Goal: Task Accomplishment & Management: Complete application form

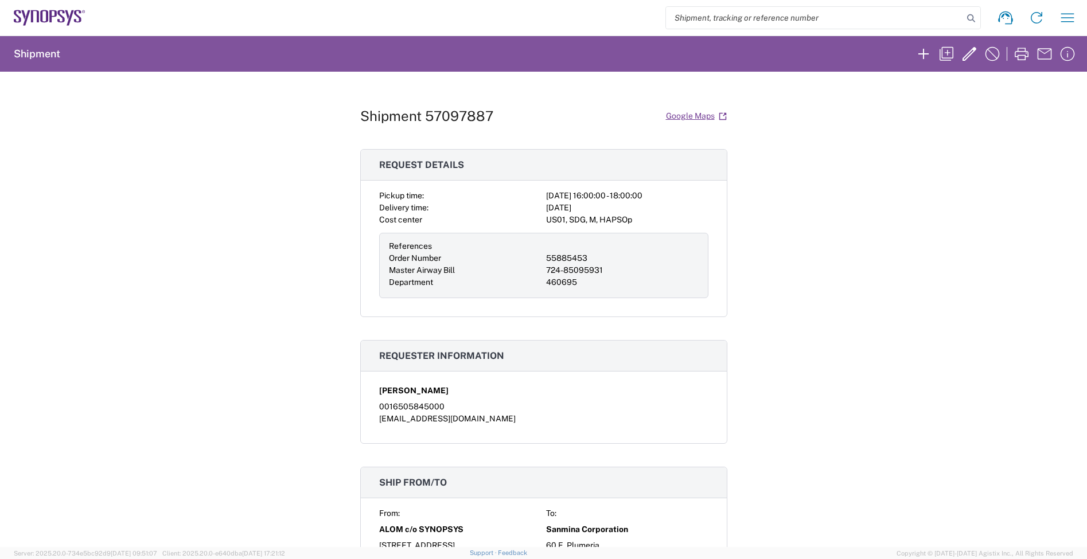
scroll to position [860, 0]
click at [67, 18] on icon at bounding box center [50, 18] width 72 height 16
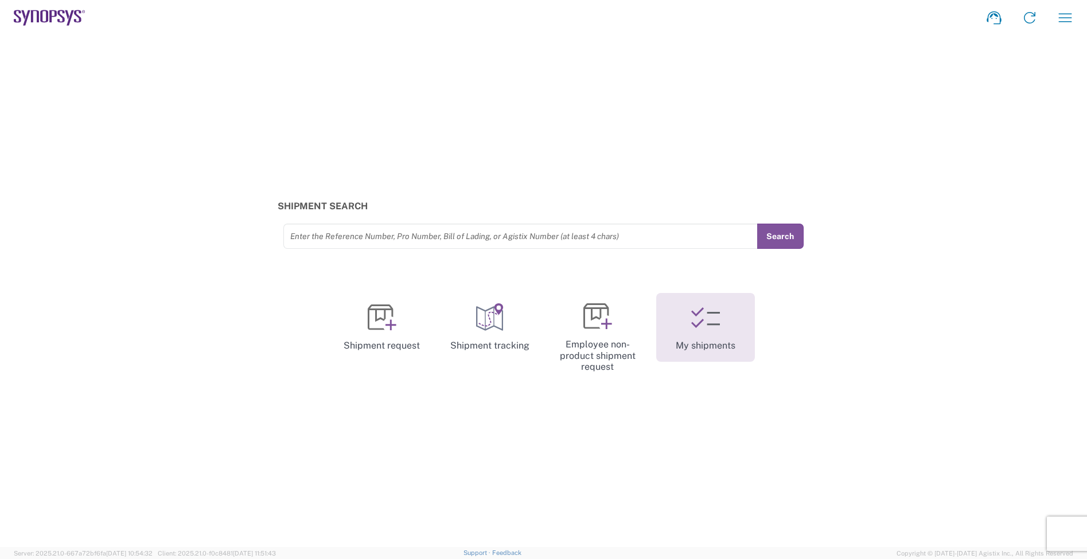
click at [684, 331] on link "My shipments" at bounding box center [705, 327] width 99 height 69
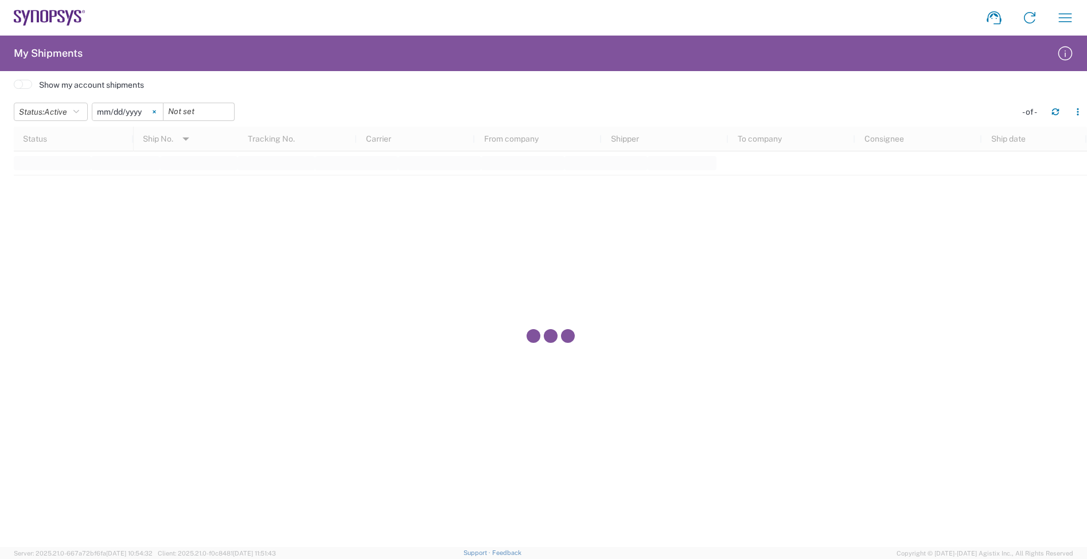
click at [155, 112] on icon at bounding box center [154, 111] width 3 height 3
click at [85, 110] on button "Status: Active" at bounding box center [51, 112] width 74 height 18
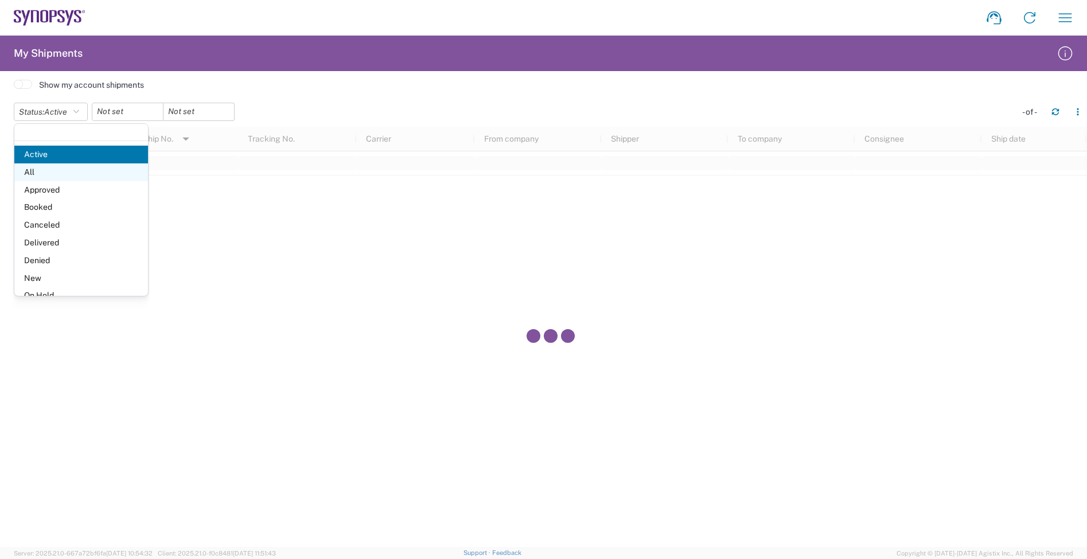
click at [84, 176] on span "All" at bounding box center [81, 172] width 134 height 18
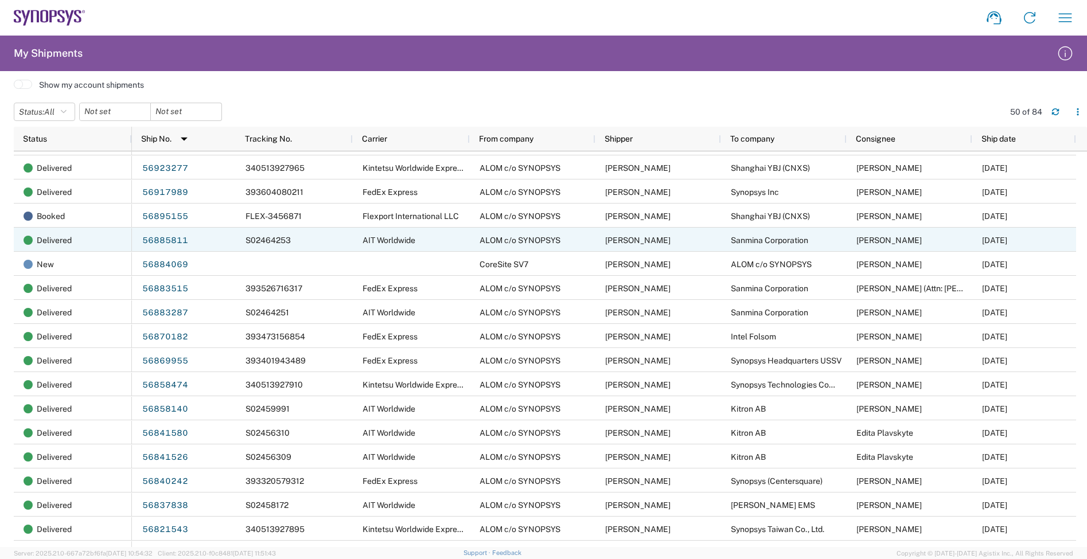
scroll to position [641, 0]
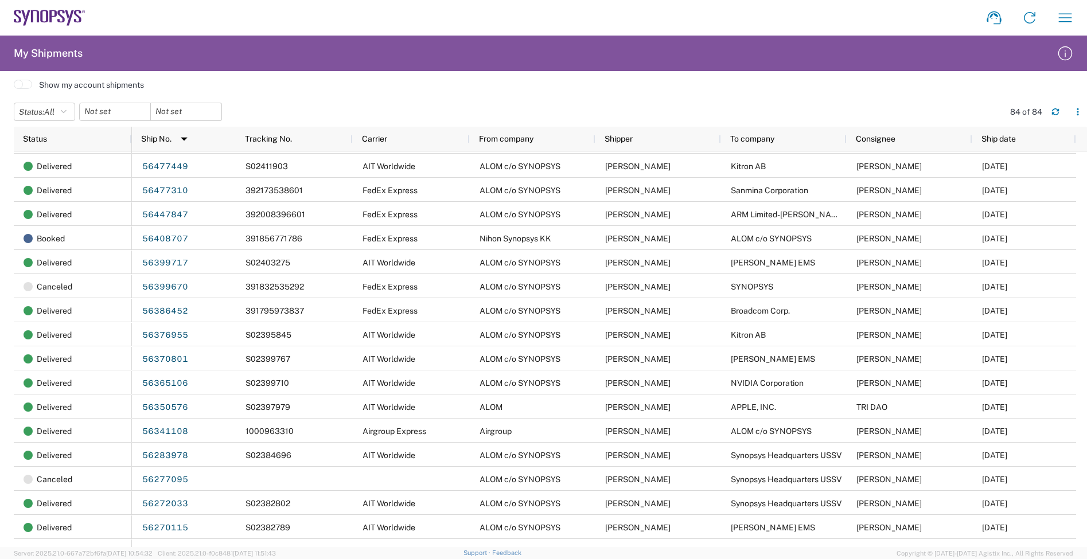
scroll to position [1505, 0]
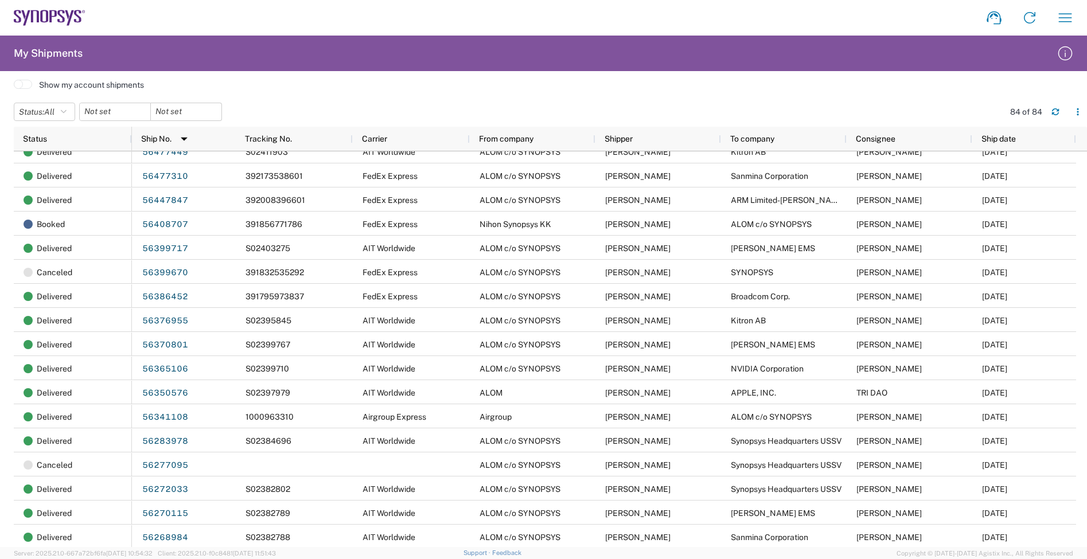
click at [388, 88] on div "Show my account shipments" at bounding box center [550, 85] width 1073 height 16
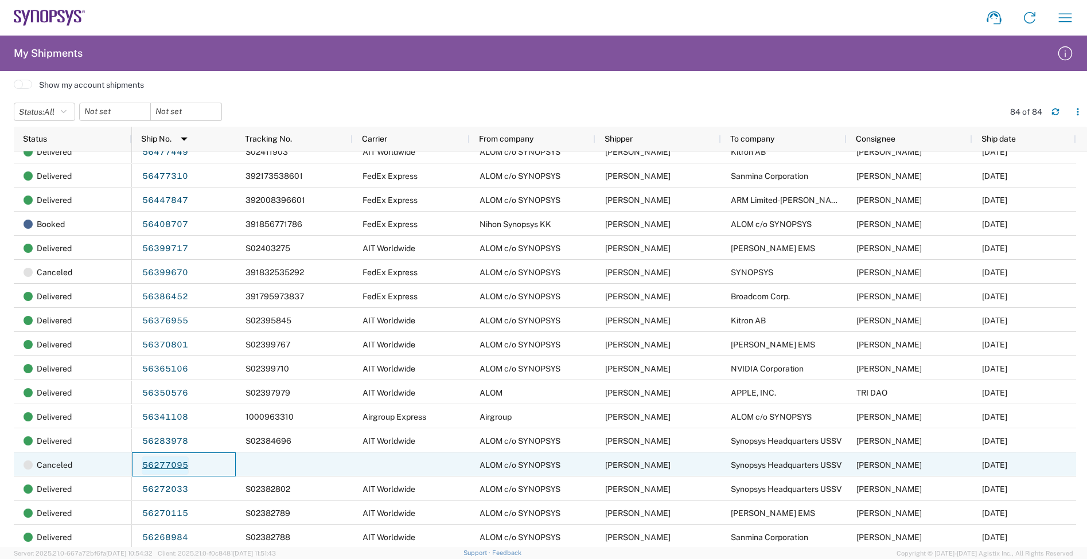
click at [178, 465] on link "56277095" at bounding box center [165, 466] width 47 height 18
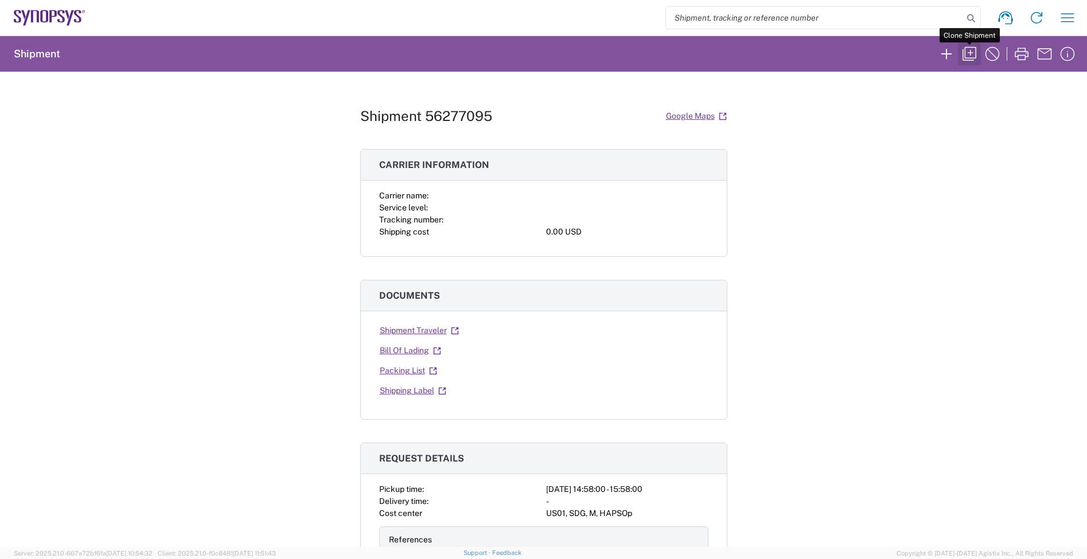
click at [958, 50] on button "button" at bounding box center [969, 53] width 23 height 23
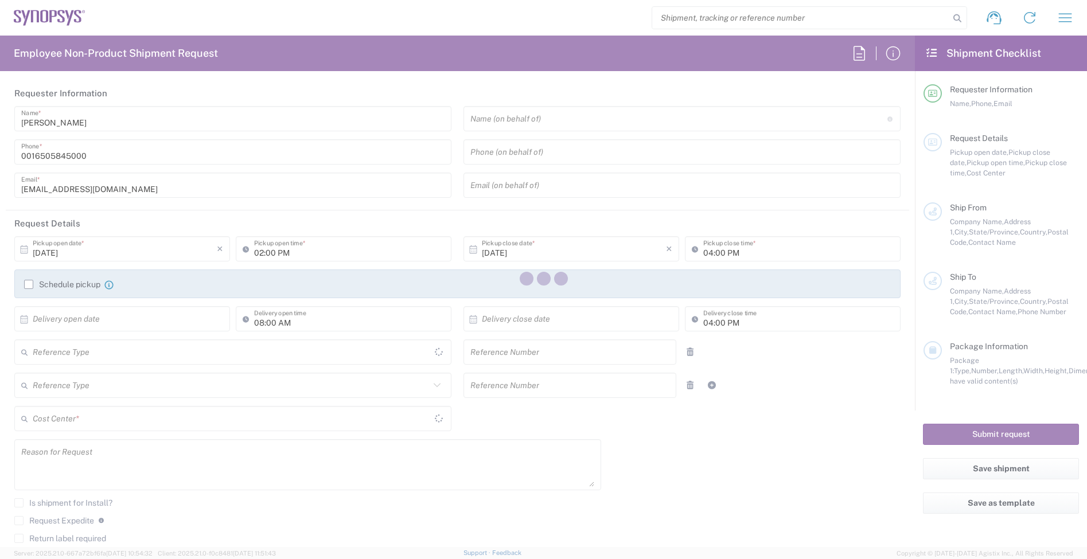
type input "Delivered at Place"
type input "Department"
type input "United States"
type input "van.dang@sanmina.com"
type input "02:58 PM"
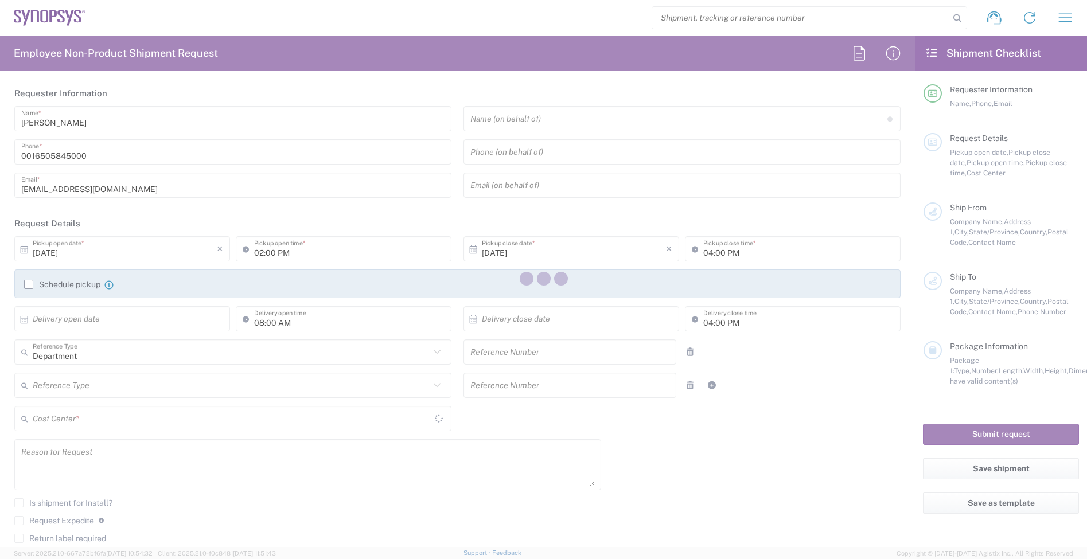
type input "03:58 PM"
type input "05:00 PM"
type input "460695"
type textarea "B12 test equipment for Test Dev"
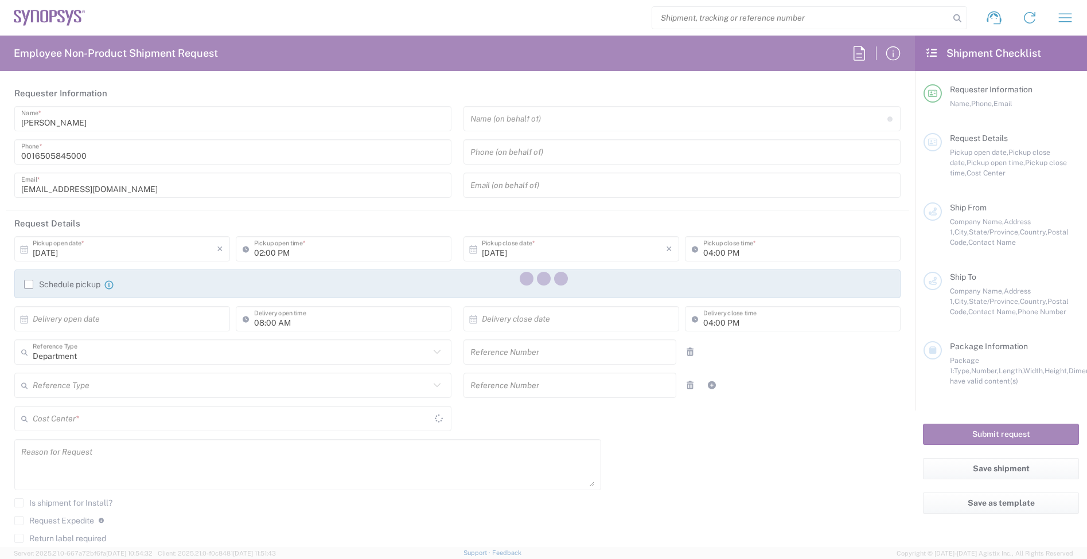
type textarea "shipping@synopsys.com, inventory-team@synopsys.com, jerryd@synopsys.com, drasmu…"
type input "ALOM c/o SYNOPSYS"
type input "[STREET_ADDRESS]"
type input "Fremont"
type input "94539"
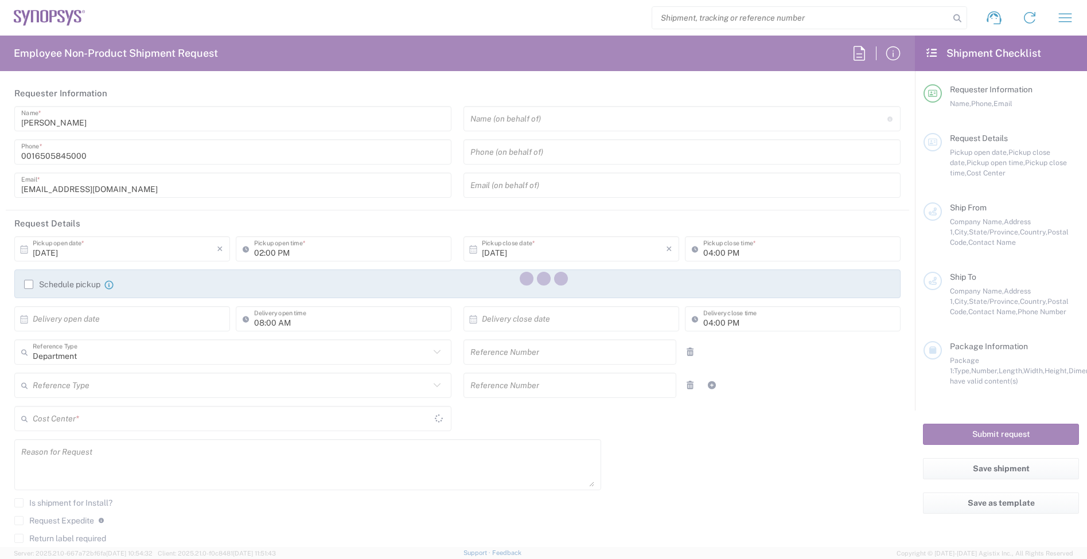
type input "Nirali Trivedi"
type input "4086498039"
type input "synopsyssupport@alom.com"
type input "Synopsys Headquarters USSV"
type input "675 Almanor Ave"
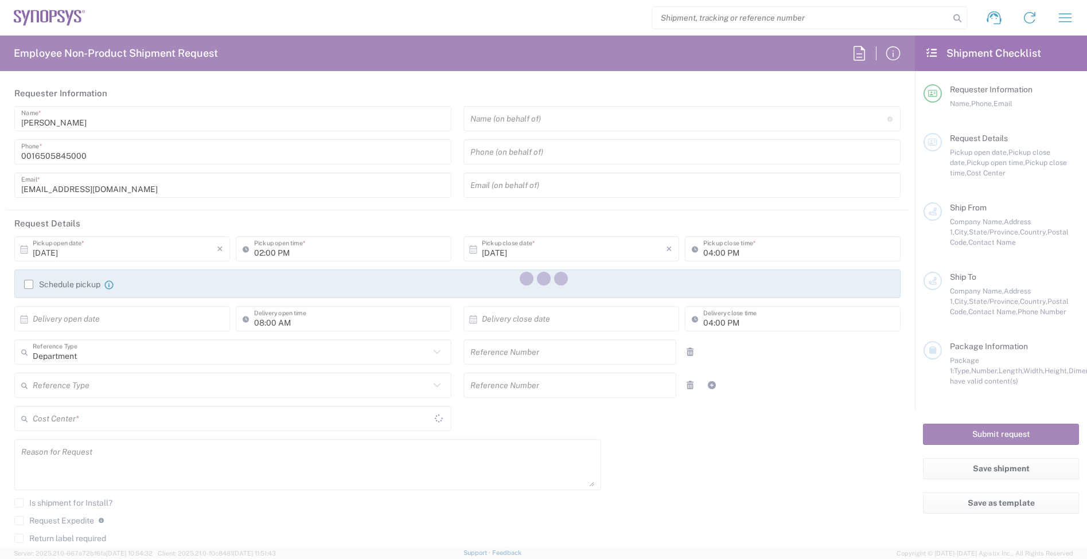
type input "M/S: USV.61.334A"
type input "Sunnyvale"
type input "California"
type input "94085"
type input "Yiming Gong"
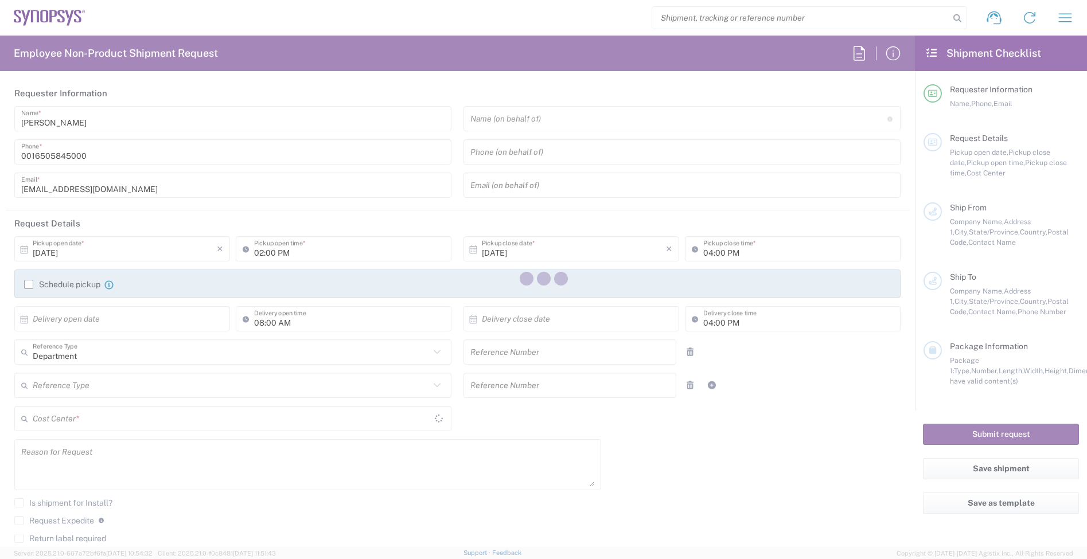
type input "16502150132"
type input "yiming@synopsys.com"
type input "California"
type input "United States"
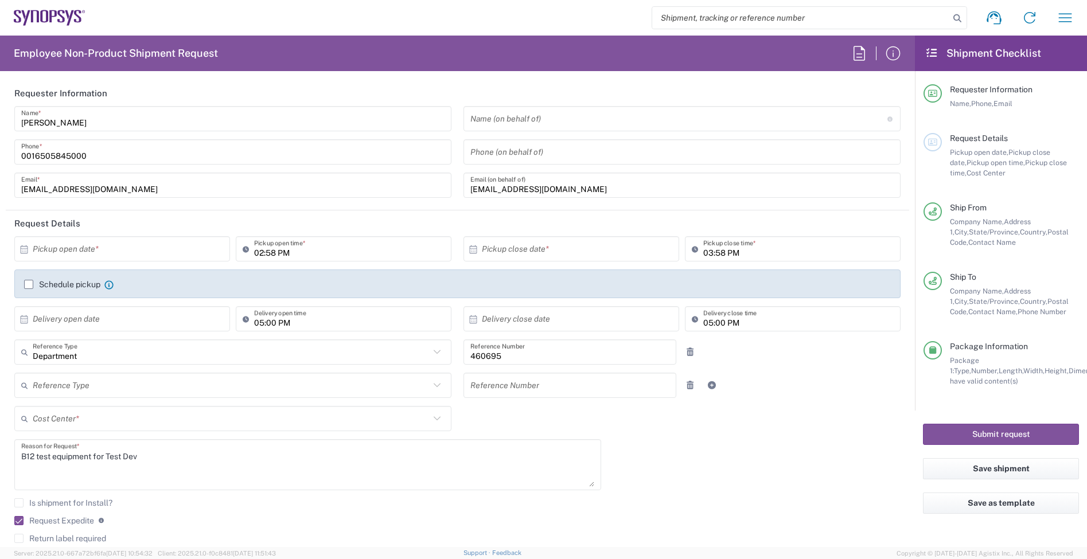
type input "Pallet(s) Standard (Not Stackable)"
type input "US01, SDG, M, HAPSOp 460695"
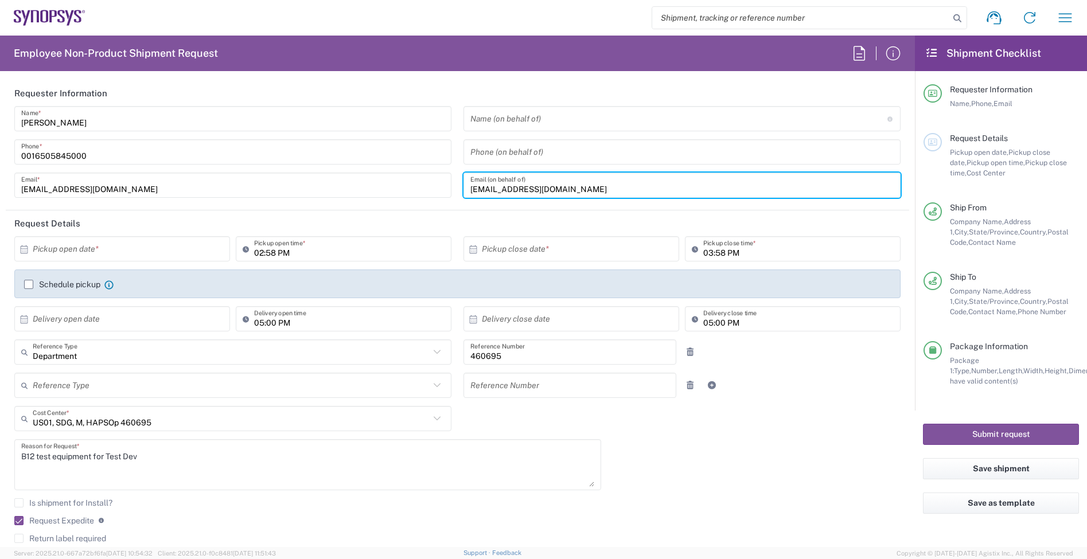
click at [614, 185] on input "van.dang@sanmina.com" at bounding box center [681, 185] width 423 height 20
drag, startPoint x: 465, startPoint y: 192, endPoint x: 422, endPoint y: 192, distance: 43.6
click at [422, 192] on div "Jerry Domalanta Name * 0016505845000 Phone * jerryd@synopsys.com Email * Name (…" at bounding box center [458, 156] width 898 height 100
click at [422, 192] on input "[EMAIL_ADDRESS][DOMAIN_NAME]" at bounding box center [232, 185] width 423 height 20
drag, startPoint x: 595, startPoint y: 185, endPoint x: 412, endPoint y: 184, distance: 182.9
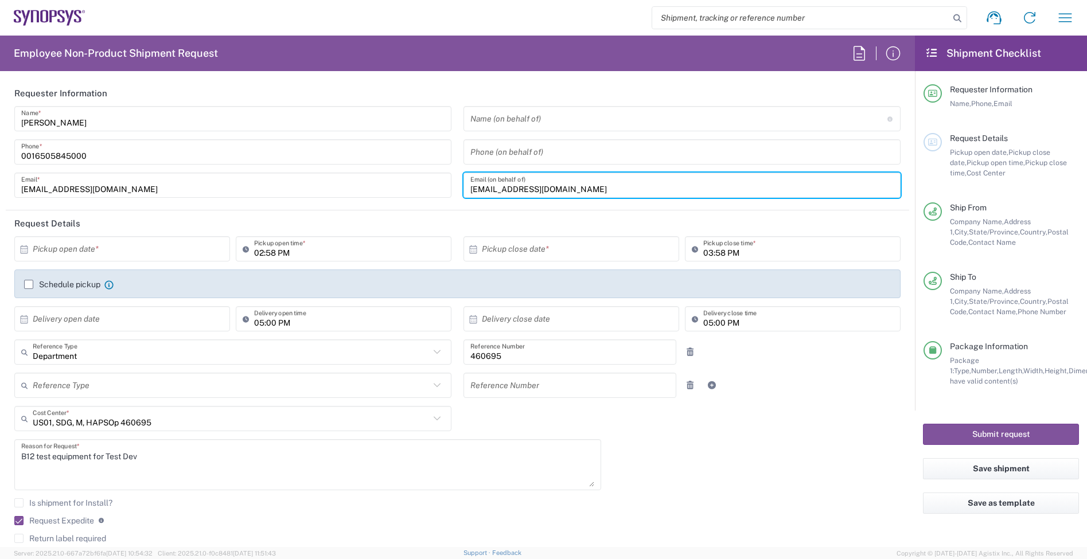
click at [427, 185] on div "Jerry Domalanta Name * 0016505845000 Phone * jerryd@synopsys.co Email * Name (o…" at bounding box center [458, 156] width 898 height 100
click at [427, 185] on input "jerryd@synopsys.co" at bounding box center [232, 185] width 423 height 20
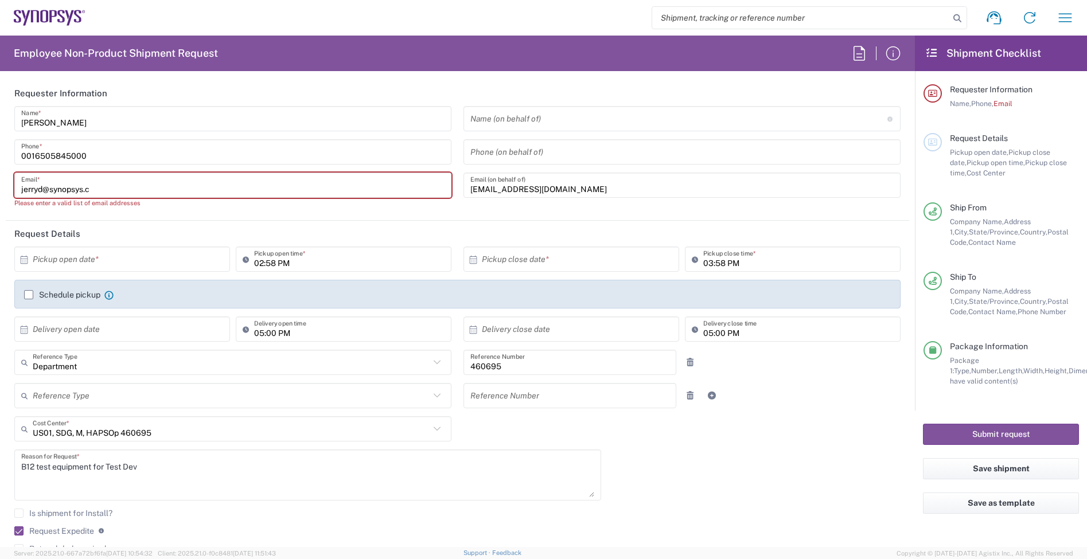
type input "jerryd@synopsys.c"
click at [533, 190] on input "van.dang@sanmina.com" at bounding box center [681, 185] width 423 height 20
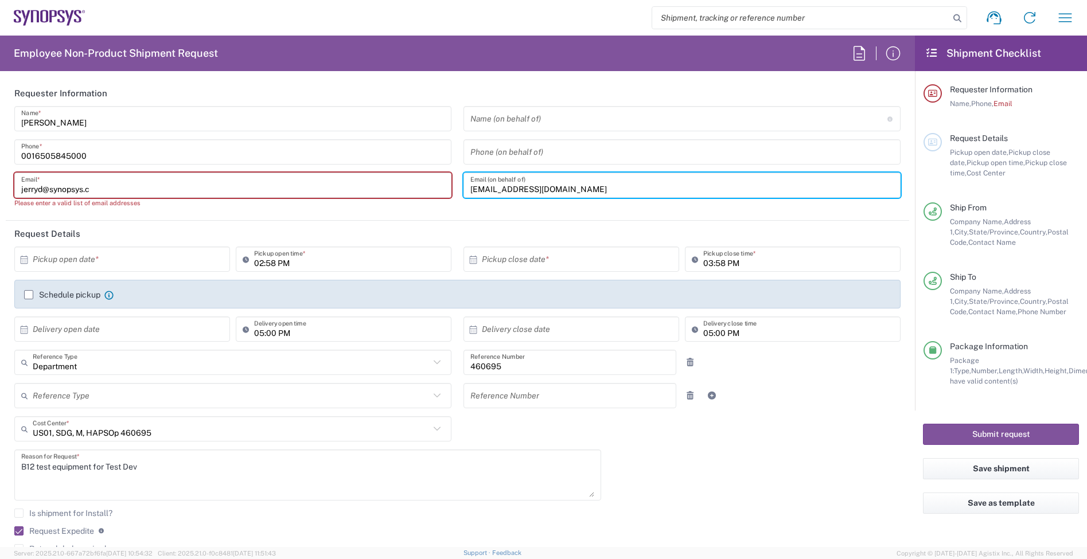
click at [588, 184] on input "van.dang@sanmina.com" at bounding box center [681, 185] width 423 height 20
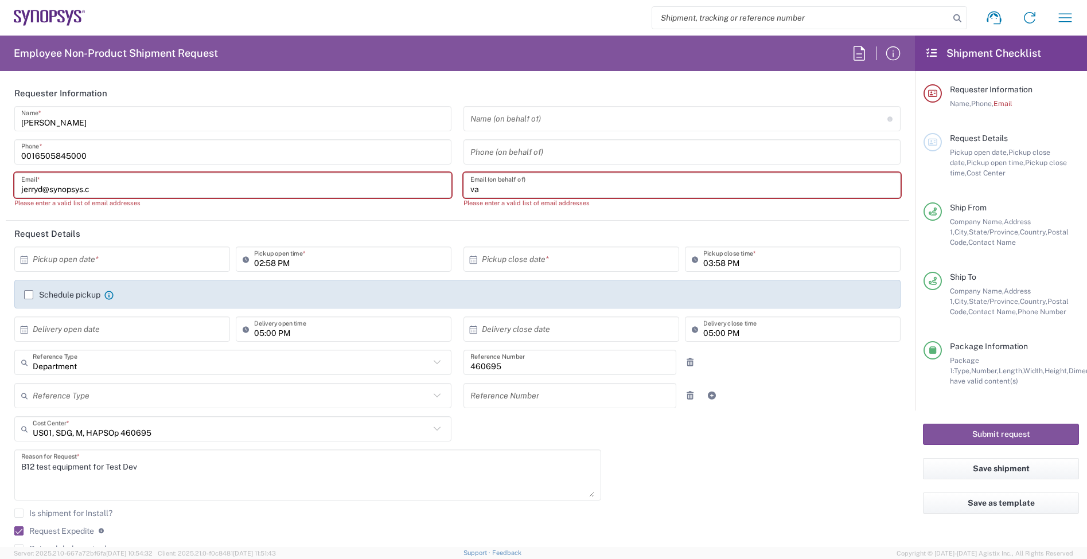
type input "v"
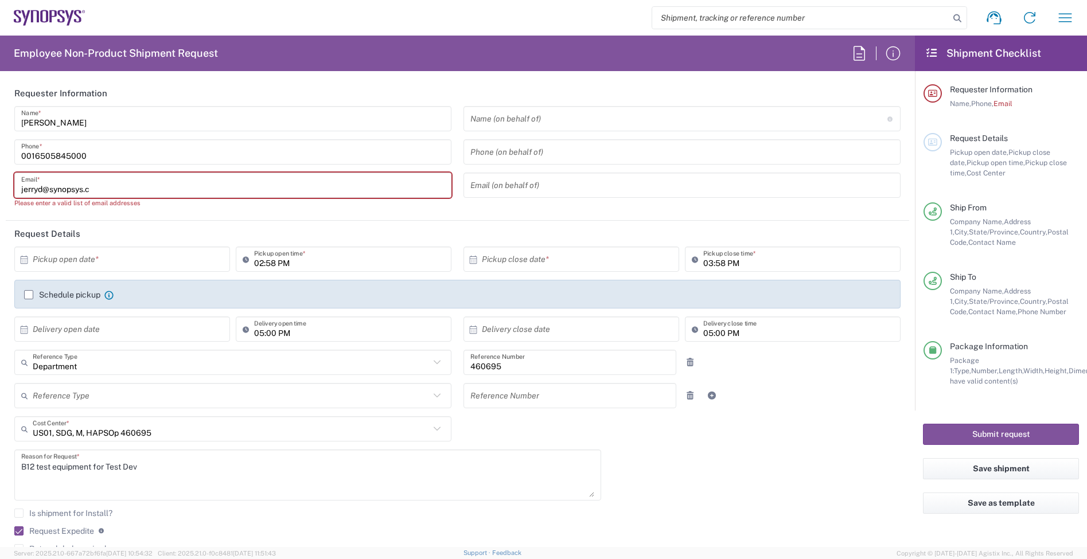
click at [139, 178] on input "jerryd@synopsys.c" at bounding box center [232, 185] width 423 height 20
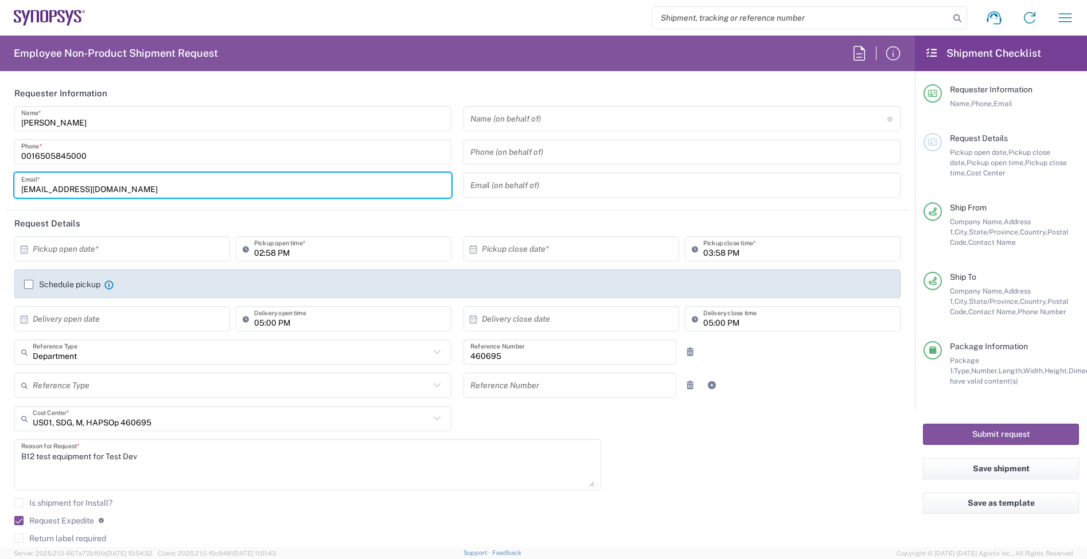
type input "[EMAIL_ADDRESS][DOMAIN_NAME]"
click at [509, 356] on input "460695" at bounding box center [569, 352] width 199 height 20
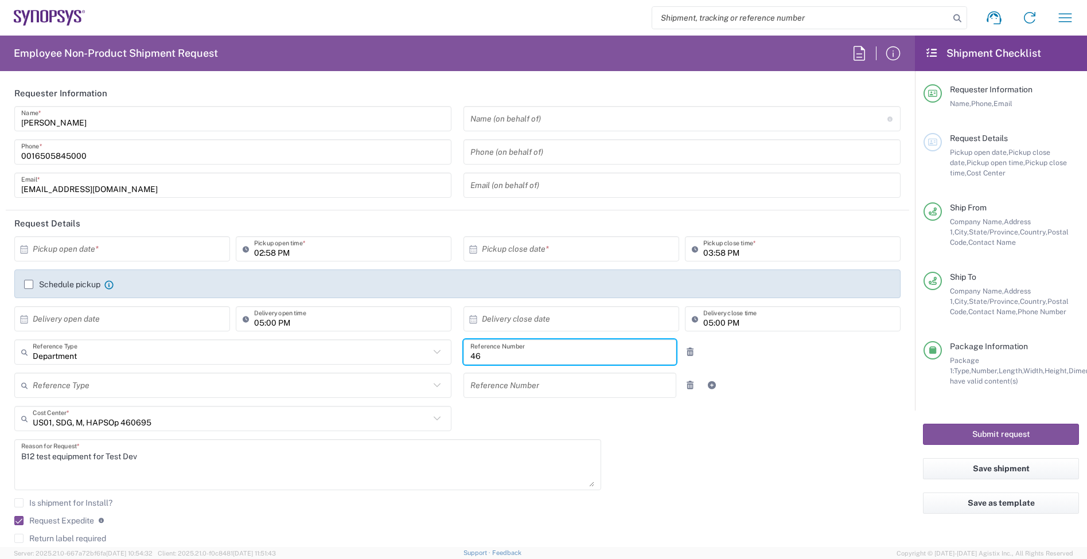
type input "4"
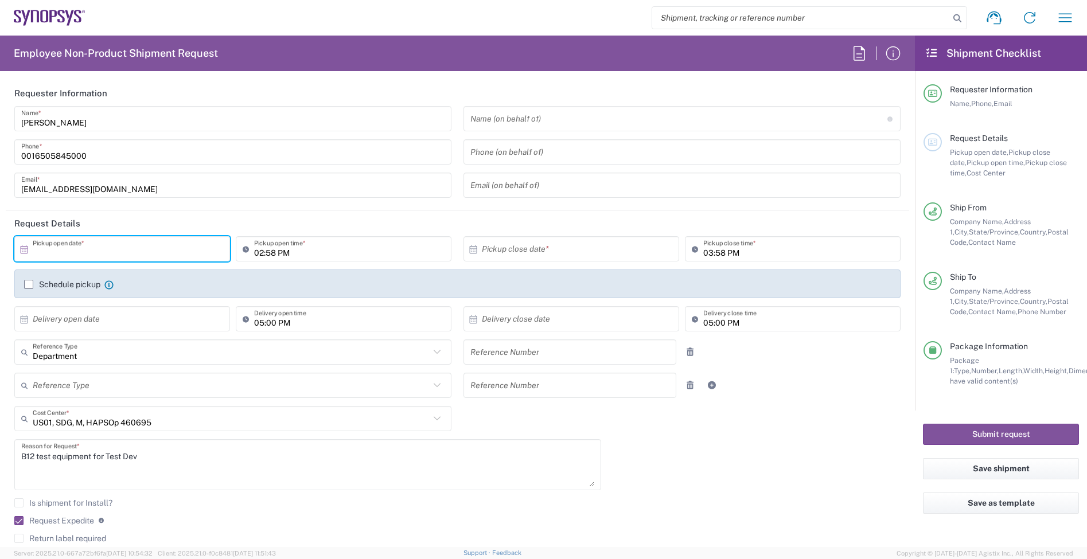
click at [115, 241] on input "text" at bounding box center [125, 249] width 184 height 20
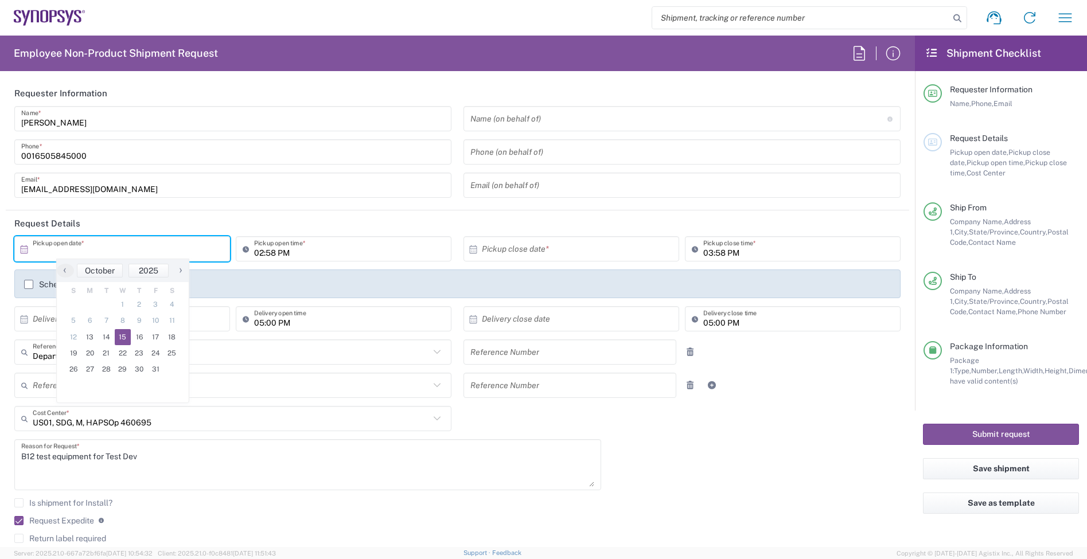
click at [116, 333] on span "15" at bounding box center [123, 337] width 17 height 16
type input "10/15/2025"
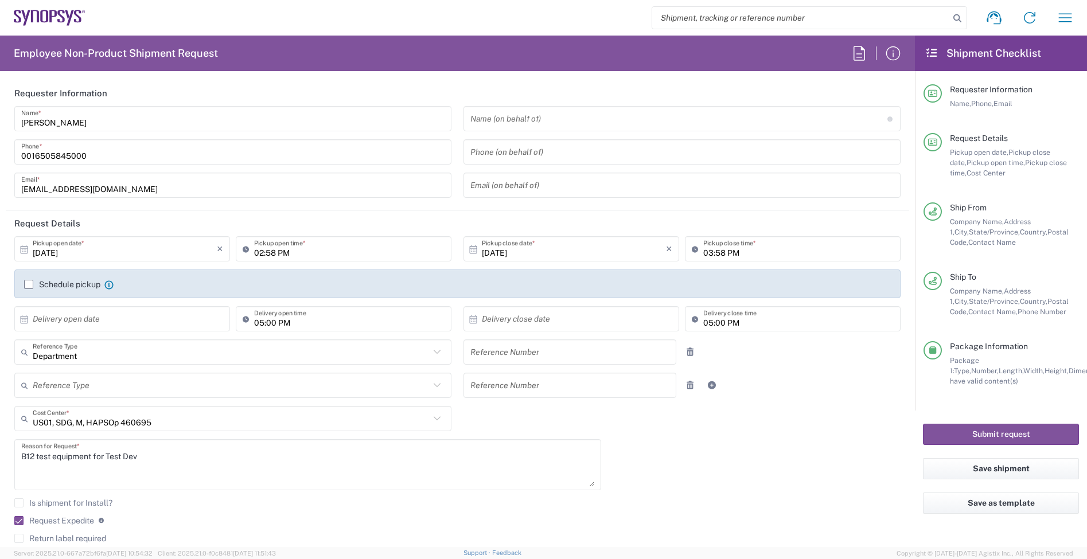
click at [664, 454] on div "10/15/2025 × Pickup open date * Cancel Apply 02:58 PM Pickup open time * 10/15/…" at bounding box center [458, 411] width 898 height 350
drag, startPoint x: 210, startPoint y: 440, endPoint x: 26, endPoint y: 430, distance: 183.8
click at [9, 428] on div "10/15/2025 × Pickup open date * Cancel Apply 02:58 PM Pickup open time * 10/15/…" at bounding box center [458, 411] width 898 height 350
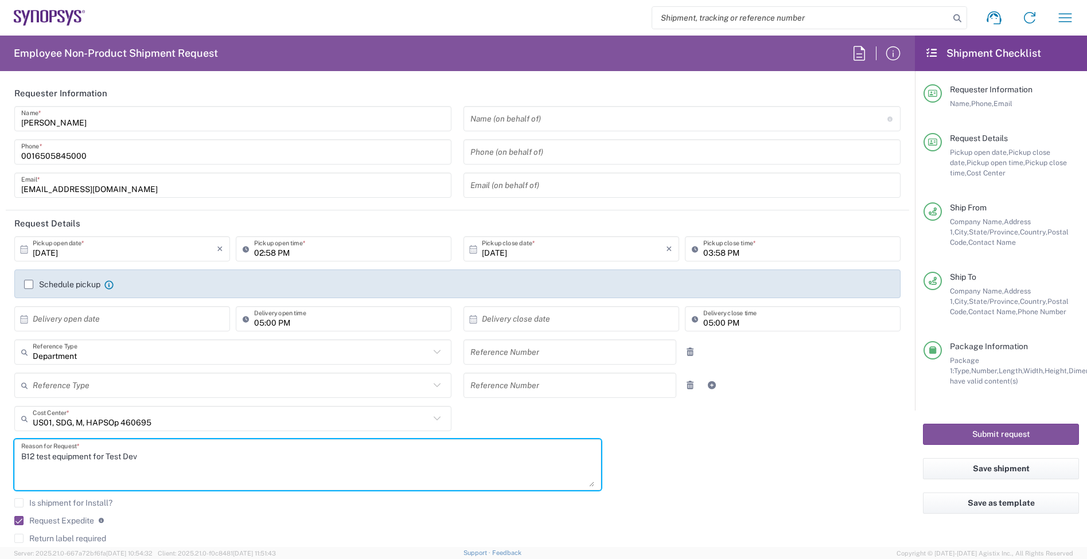
drag, startPoint x: 190, startPoint y: 473, endPoint x: 15, endPoint y: 472, distance: 174.9
click at [0, 454] on html "Shipment request Shipment tracking Employee non-product shipment request My shi…" at bounding box center [543, 279] width 1087 height 559
type textarea "rework"
click at [677, 474] on div "10/15/2025 × Pickup open date * Cancel Apply 02:58 PM Pickup open time * 10/15/…" at bounding box center [458, 411] width 898 height 350
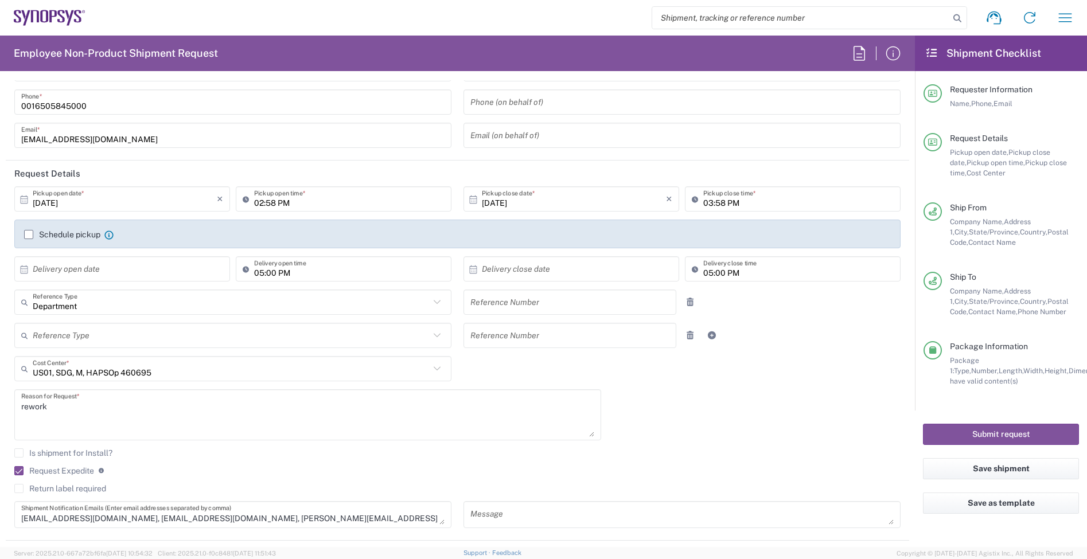
scroll to position [72, 0]
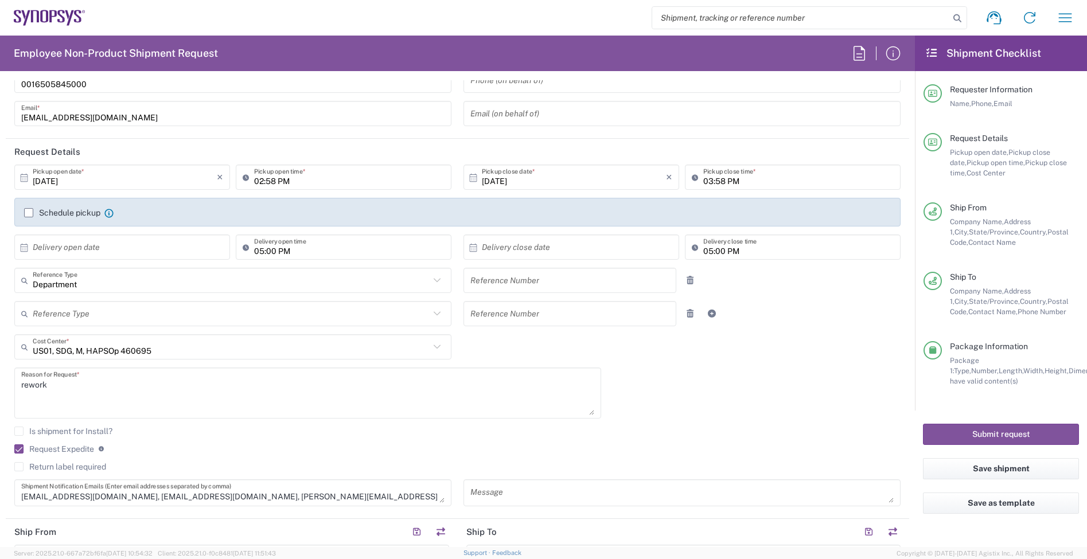
click at [23, 442] on div "Is shipment for Install?" at bounding box center [457, 435] width 886 height 17
click at [18, 448] on label "Request Expedite" at bounding box center [54, 448] width 80 height 9
click at [14, 449] on input "Request Expedite" at bounding box center [14, 449] width 0 height 0
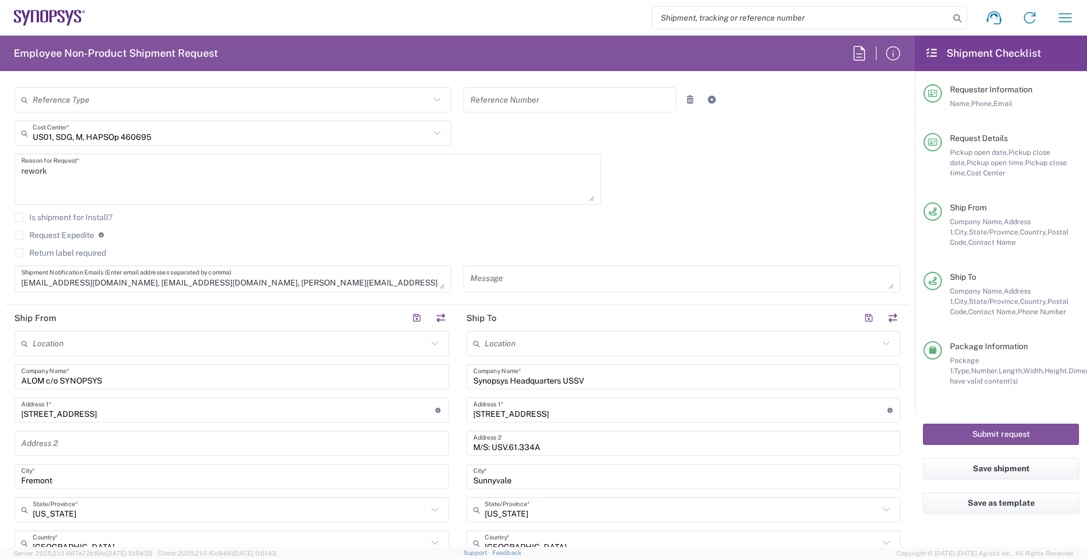
scroll to position [287, 0]
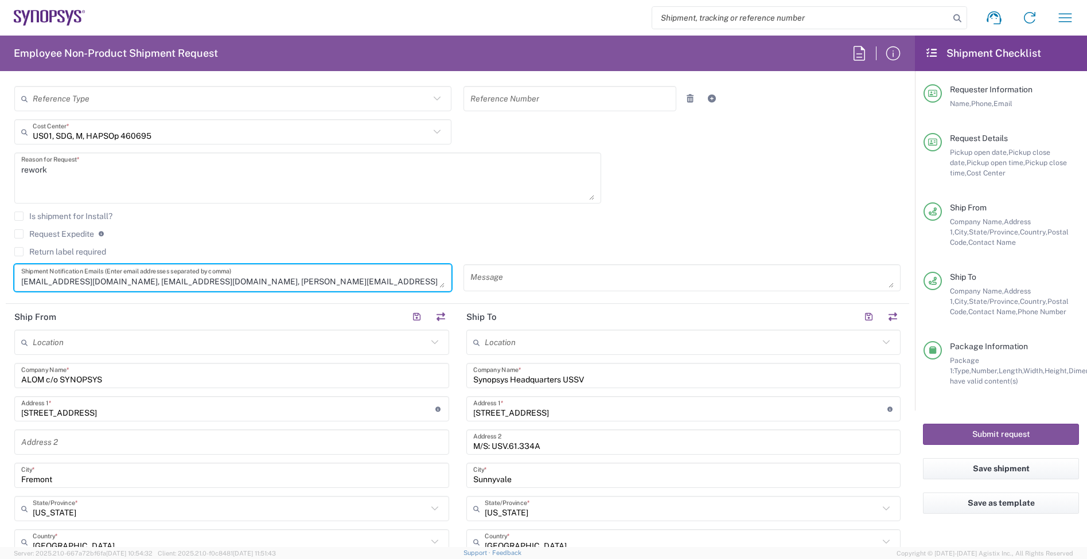
click at [407, 316] on form "Requester Information Jerry Domalanta Name * 0016505845000 Phone * jerryd@synop…" at bounding box center [457, 313] width 915 height 467
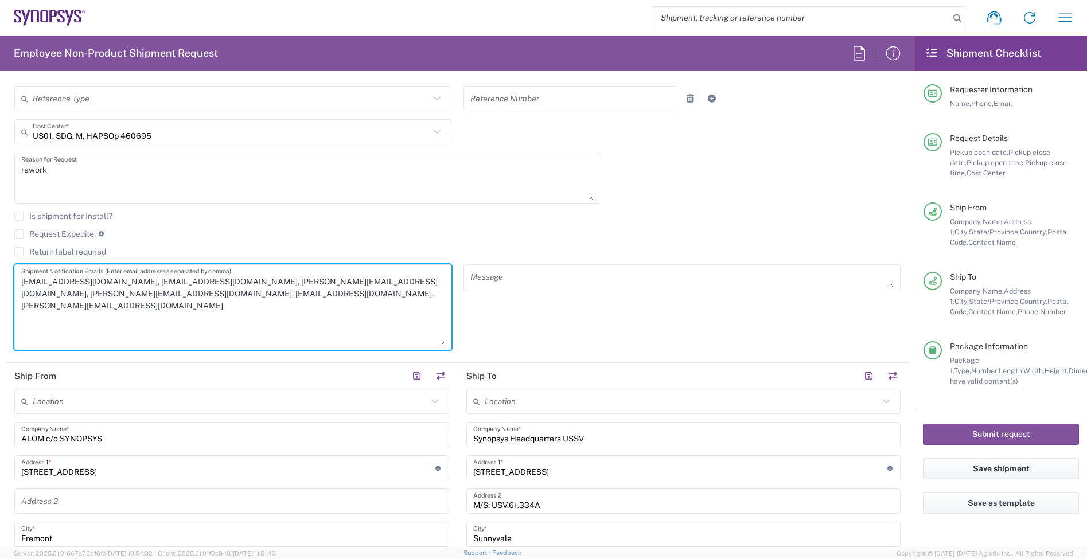
drag, startPoint x: 439, startPoint y: 288, endPoint x: 443, endPoint y: 346, distance: 58.1
click at [443, 346] on div "shipping@synopsys.com, inventory-team@synopsys.com, jerryd@synopsys.com, drasmu…" at bounding box center [232, 307] width 437 height 86
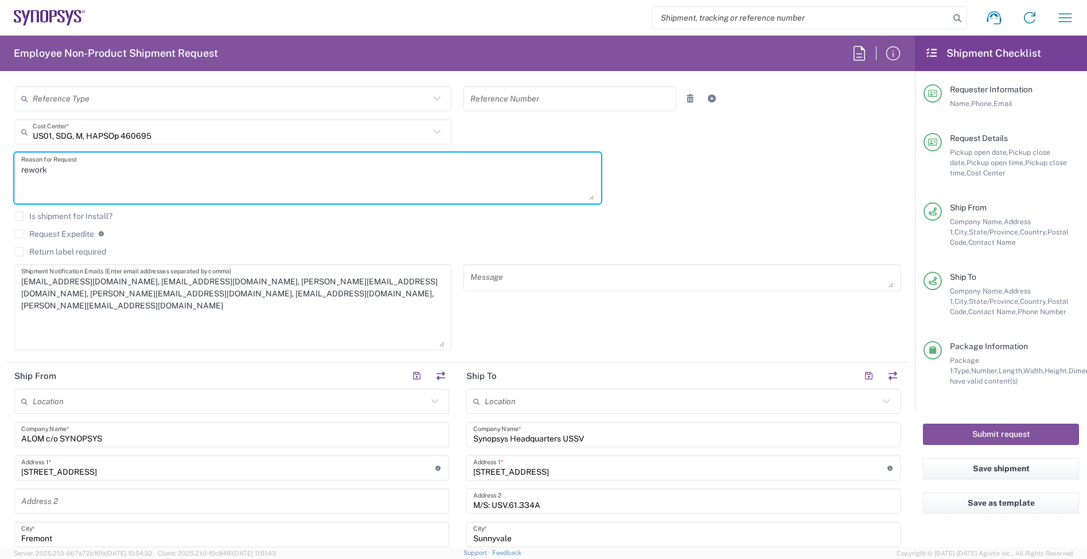
drag, startPoint x: 100, startPoint y: 177, endPoint x: -25, endPoint y: 175, distance: 125.0
click at [0, 175] on html "Shipment request Shipment tracking Employee non-product shipment request My shi…" at bounding box center [543, 279] width 1087 height 559
click at [231, 310] on textarea "shipping@synopsys.com, inventory-team@synopsys.com, jerryd@synopsys.com, drasmu…" at bounding box center [232, 307] width 423 height 79
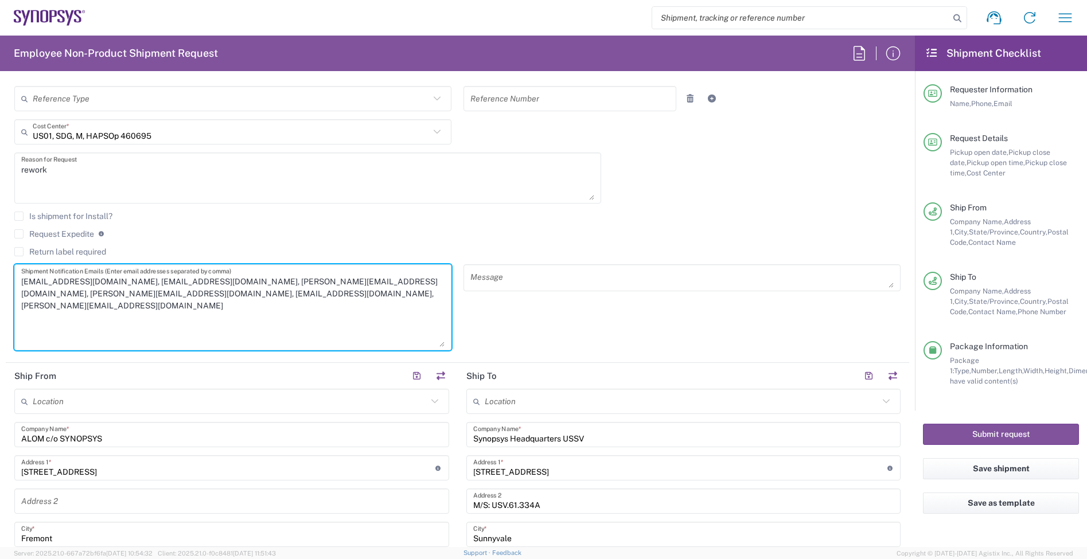
drag, startPoint x: 229, startPoint y: 296, endPoint x: 323, endPoint y: 270, distance: 97.1
click at [323, 270] on textarea "shipping@synopsys.com, inventory-team@synopsys.com, jerryd@synopsys.com, drasmu…" at bounding box center [232, 307] width 423 height 79
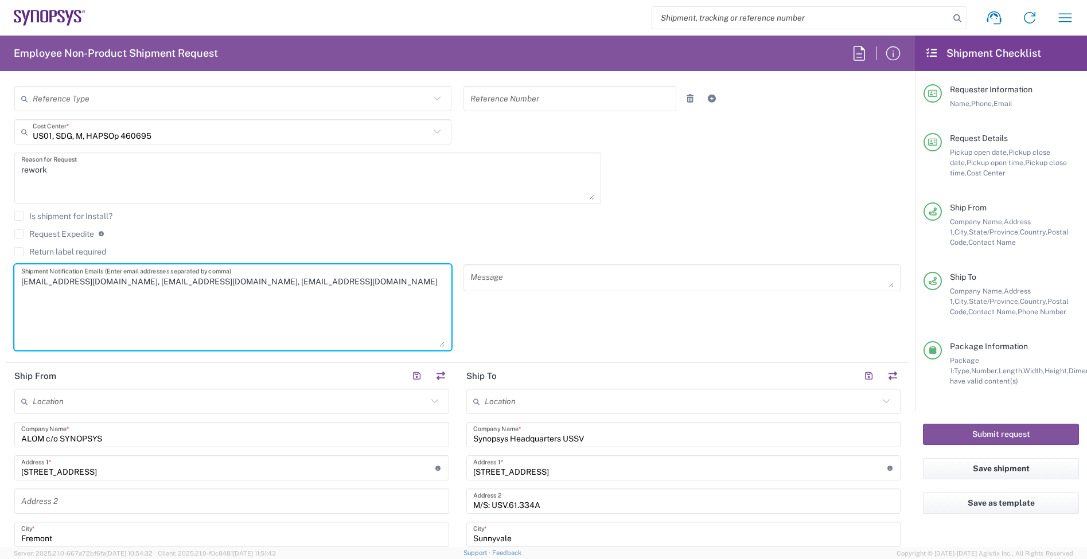
drag, startPoint x: 328, startPoint y: 279, endPoint x: 237, endPoint y: 296, distance: 92.7
click at [237, 296] on textarea "shipping@synopsys.com, inventory-team@synopsys.com, jerryd@synopsys.com" at bounding box center [232, 307] width 423 height 79
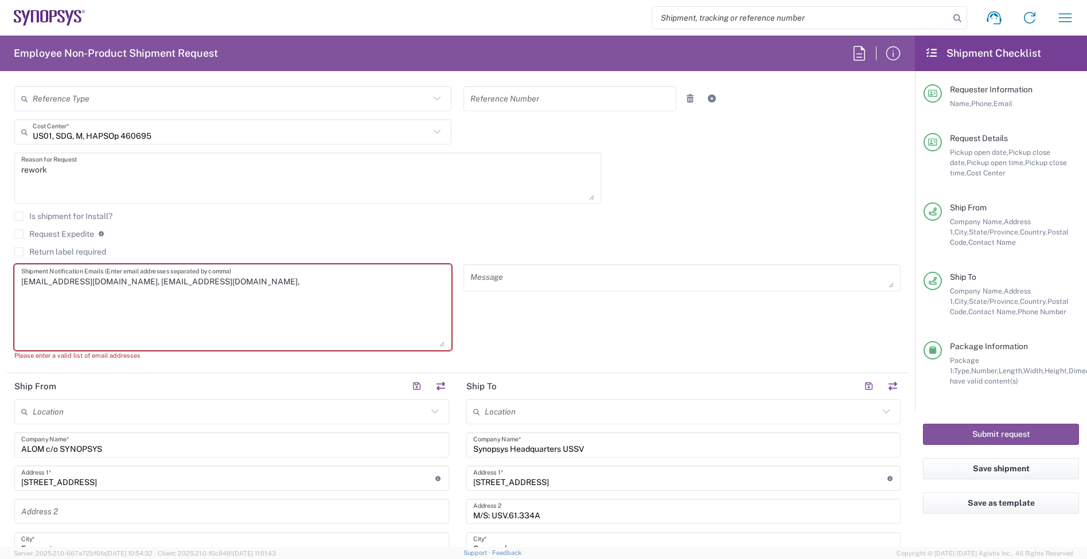
click at [382, 299] on textarea "shipping@synopsys.com, inventory-team@synopsys.com," at bounding box center [232, 307] width 423 height 79
paste textarea "sabreen@synopsys.com"
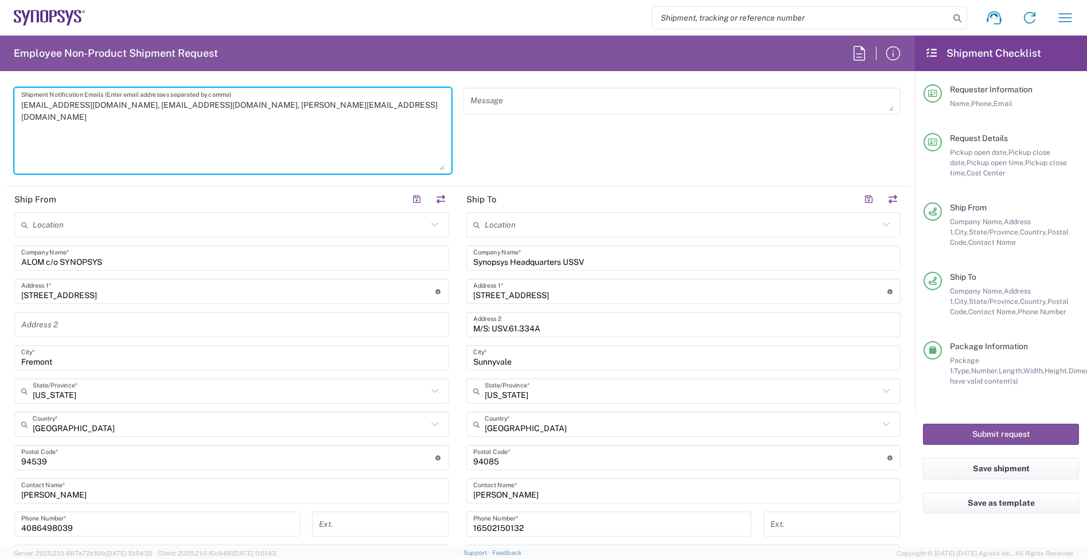
scroll to position [502, 0]
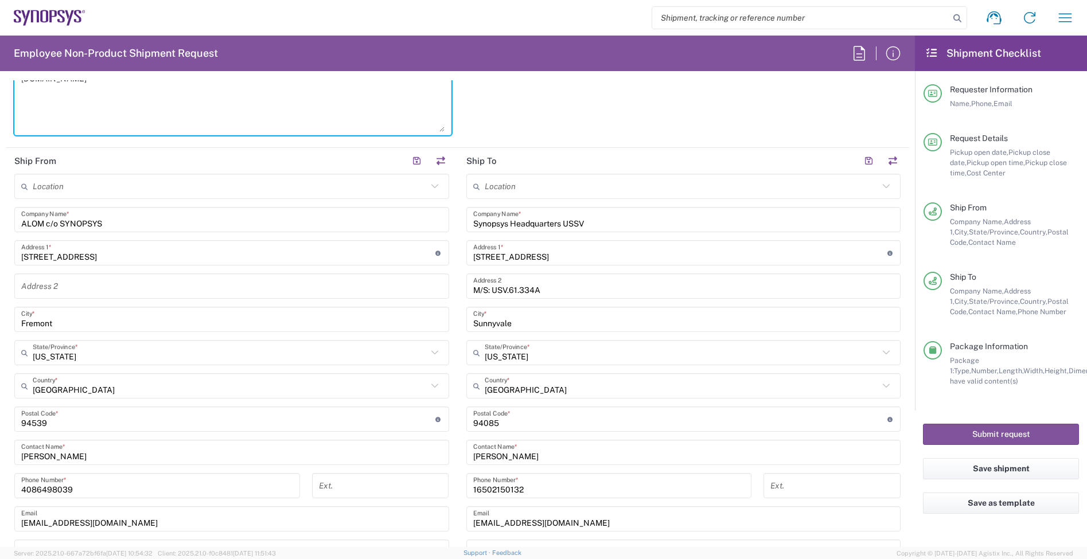
type textarea "shipping@synopsys.com, inventory-team@synopsys.com, sabreen@synopsys.com"
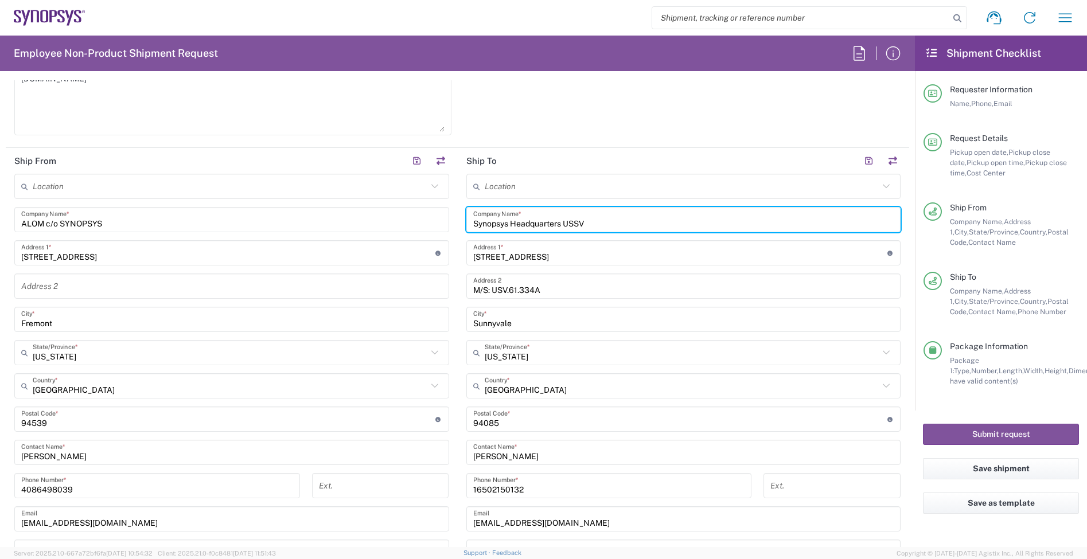
drag, startPoint x: 618, startPoint y: 227, endPoint x: 409, endPoint y: 221, distance: 208.8
click at [409, 221] on div "Ship From Location Aachen DE04 Agrate Brianza IT01 Aschheim DE02 Atlanta US60 A…" at bounding box center [457, 404] width 903 height 512
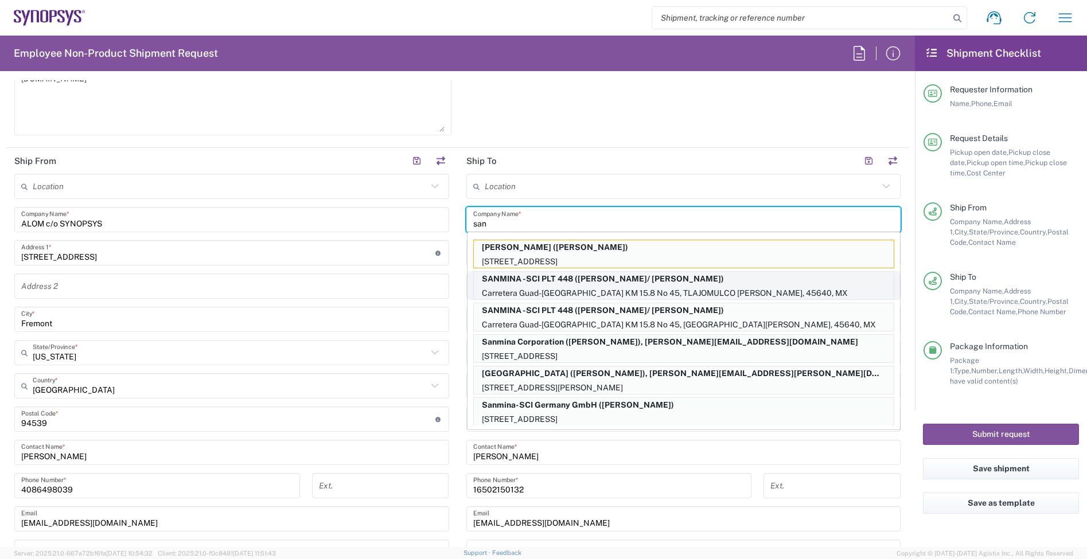
type input "Sanmina Corporation"
type input "60 E. Plumeria"
type input "san jose"
type input "California"
type input "United States"
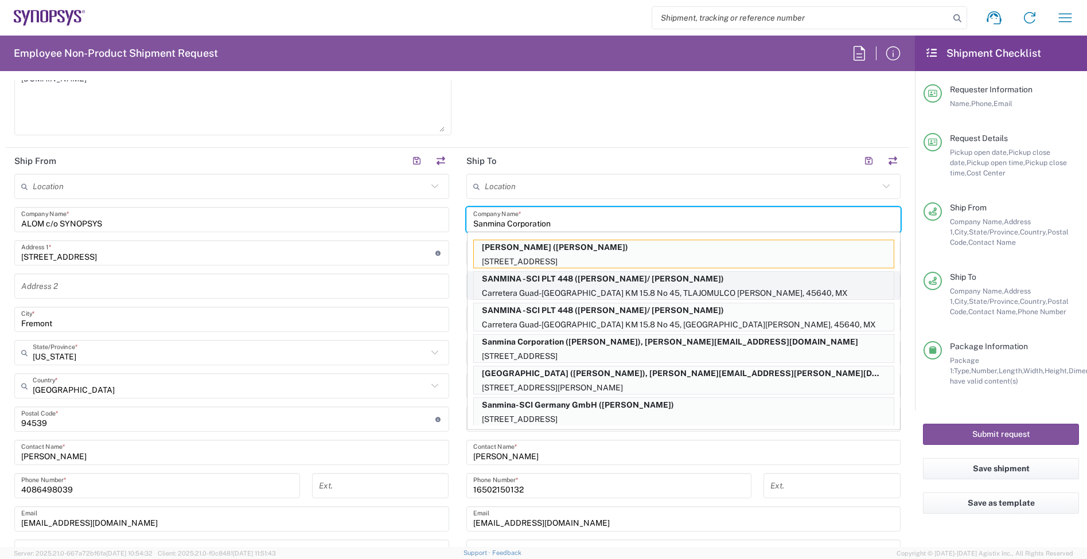
type input "95134"
type input "4089811626"
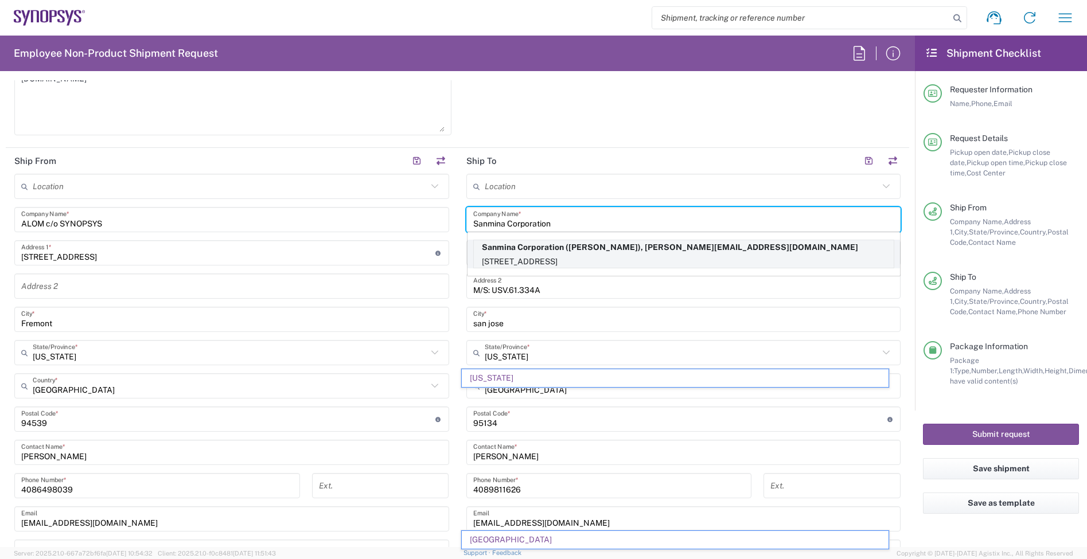
click at [661, 248] on p "Sanmina Corporation (Lisa Phan), alex@premiercircuits.com" at bounding box center [684, 247] width 420 height 14
type input "Lisa Phan"
type input "9169908841"
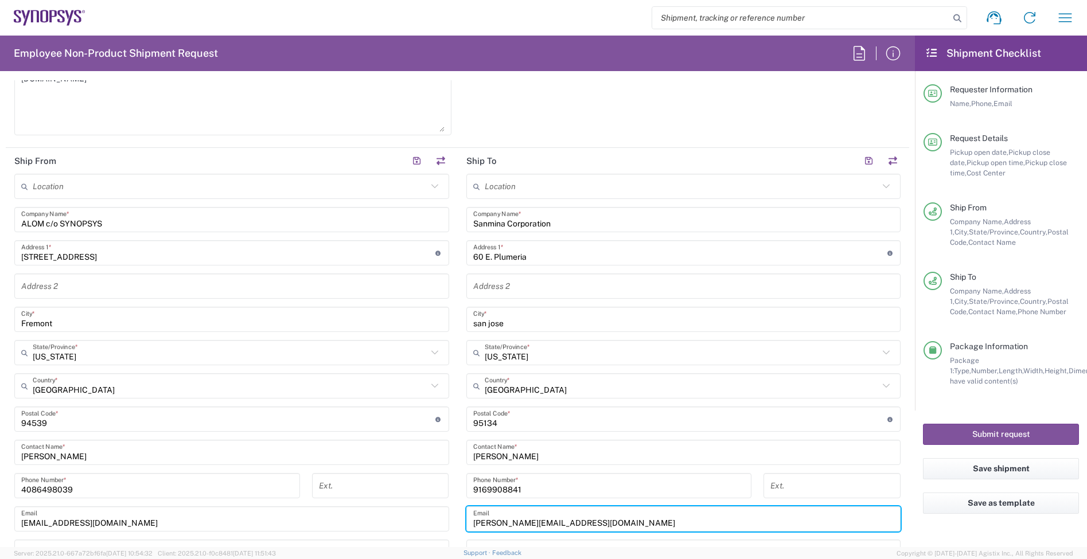
drag, startPoint x: 574, startPoint y: 517, endPoint x: 377, endPoint y: 505, distance: 197.0
click at [377, 505] on div "Ship From Location Aachen DE04 Agrate Brianza IT01 Aschheim DE02 Atlanta US60 A…" at bounding box center [457, 404] width 903 height 512
paste input "joseph.guzman@sanmina"
type input "joseph.guzman@sanmina.com"
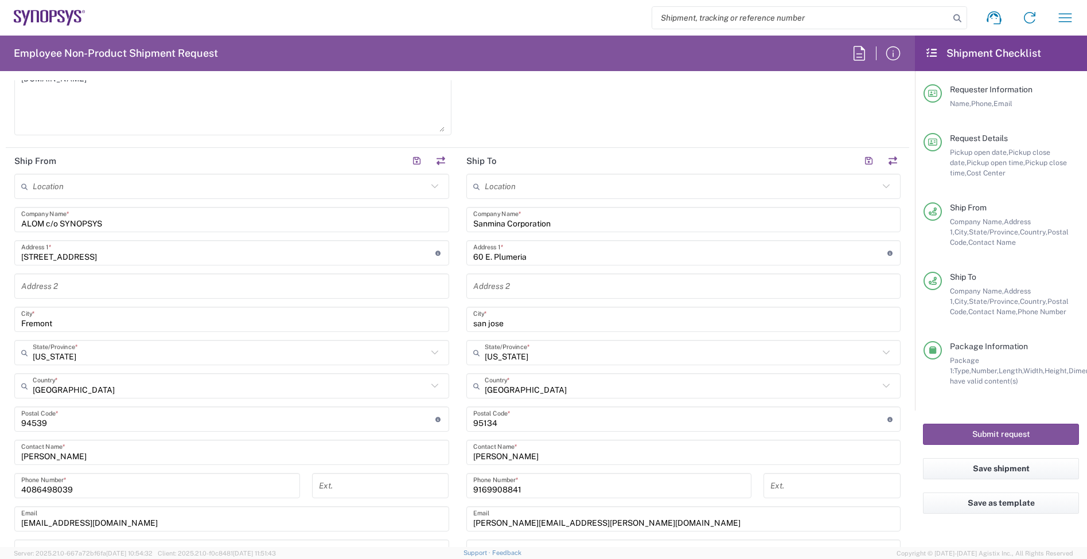
drag, startPoint x: 533, startPoint y: 456, endPoint x: 411, endPoint y: 456, distance: 122.2
click at [411, 456] on div "Ship From Location Aachen DE04 Agrate Brianza IT01 Aschheim DE02 Atlanta US60 A…" at bounding box center [457, 404] width 903 height 512
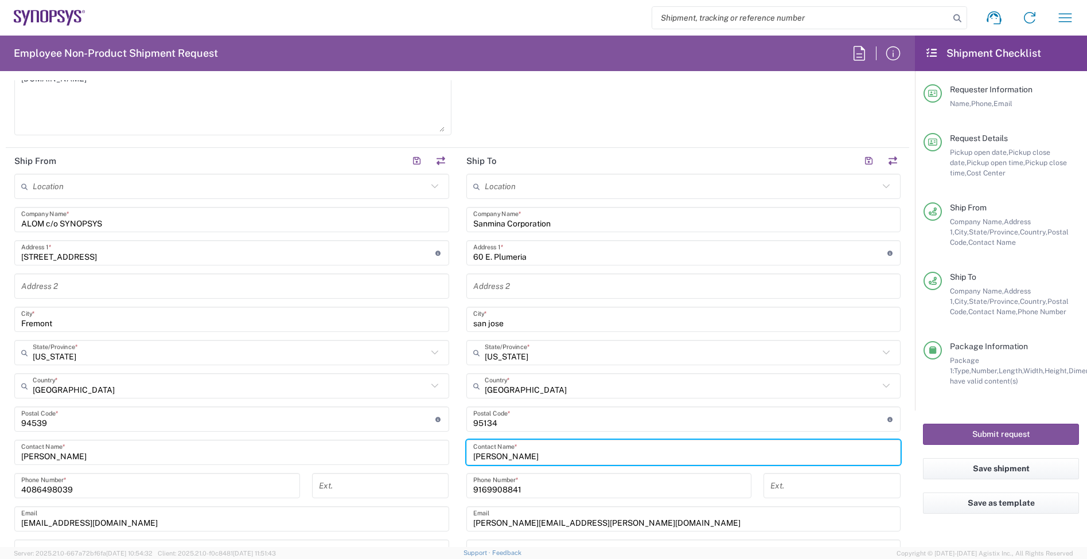
paste input "Joseph Guzm"
type input "Joseph Guzman"
click at [578, 84] on div "Message" at bounding box center [682, 96] width 449 height 94
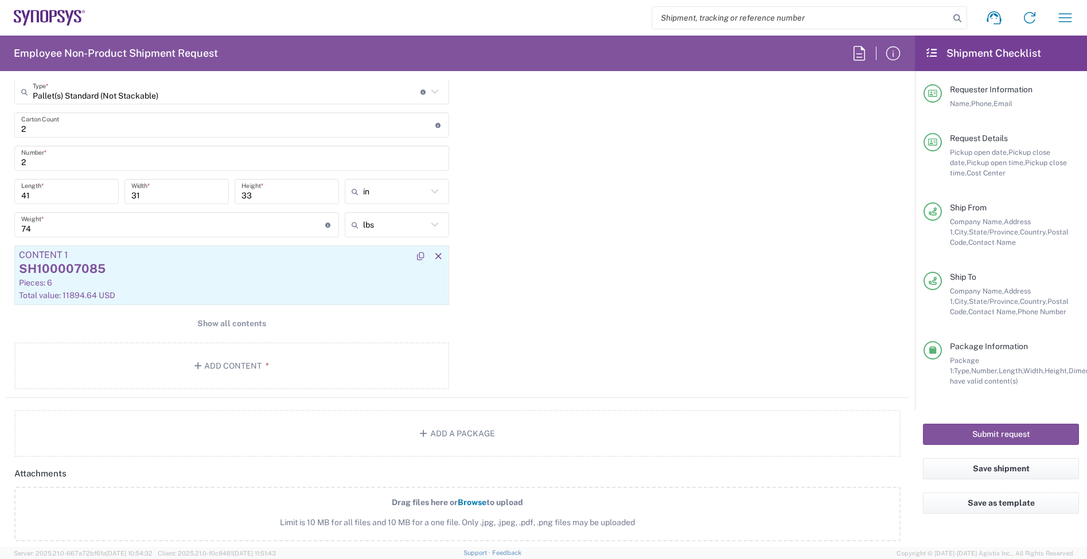
scroll to position [1147, 0]
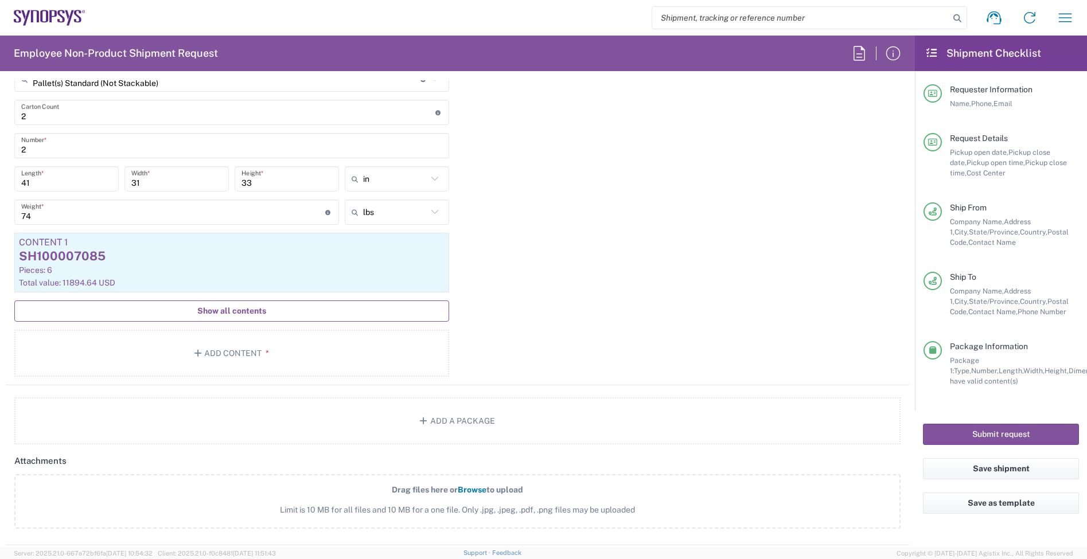
click at [248, 306] on button "Show all contents" at bounding box center [231, 311] width 435 height 21
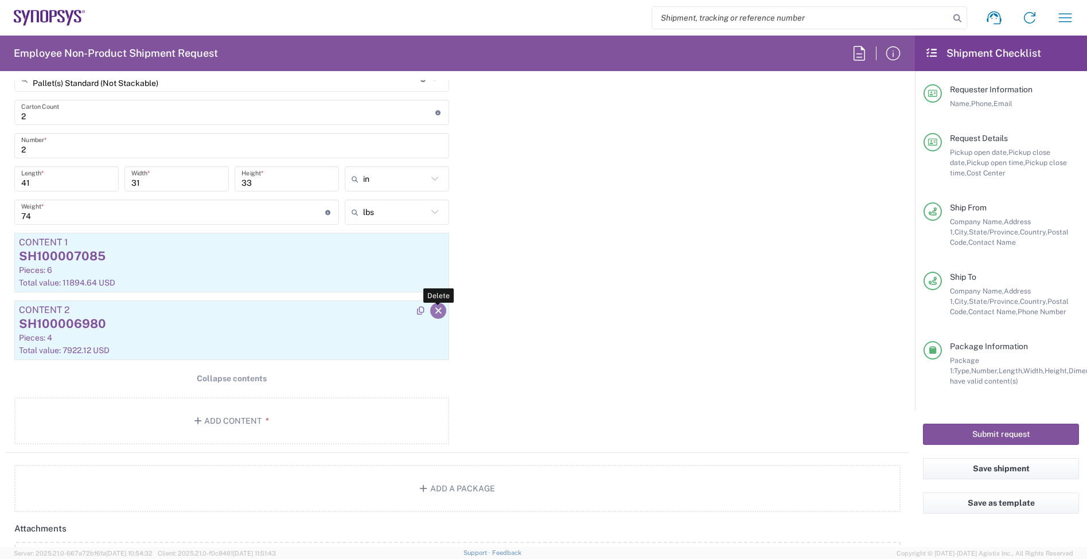
click at [438, 311] on button "button" at bounding box center [438, 311] width 16 height 16
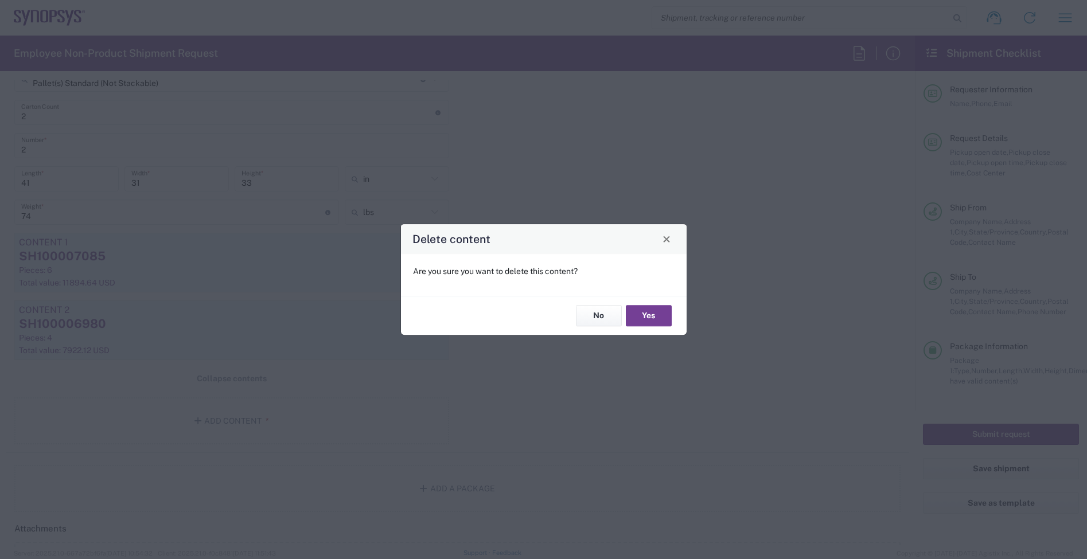
click at [644, 314] on button "Yes" at bounding box center [649, 316] width 46 height 21
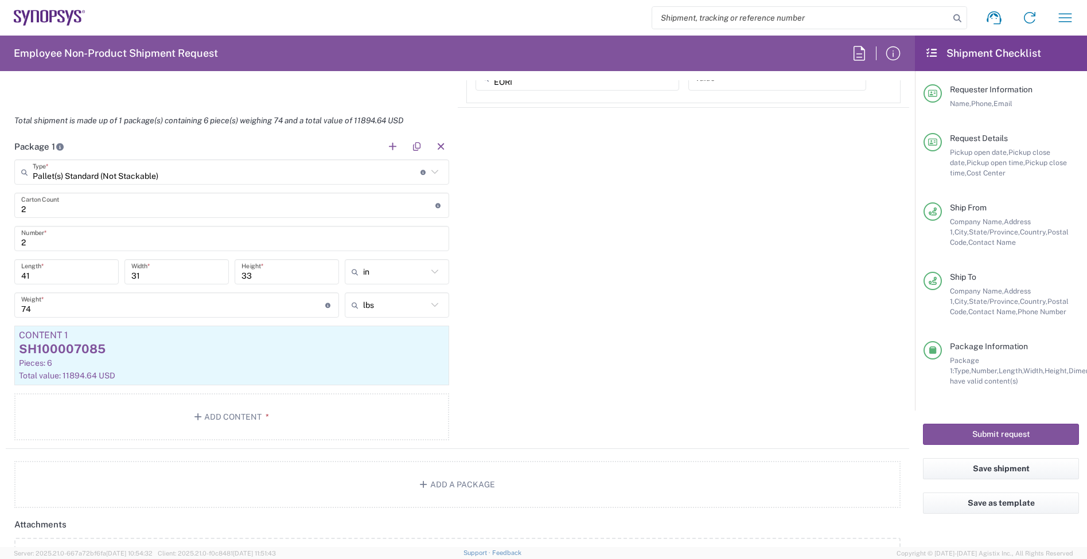
scroll to position [860, 0]
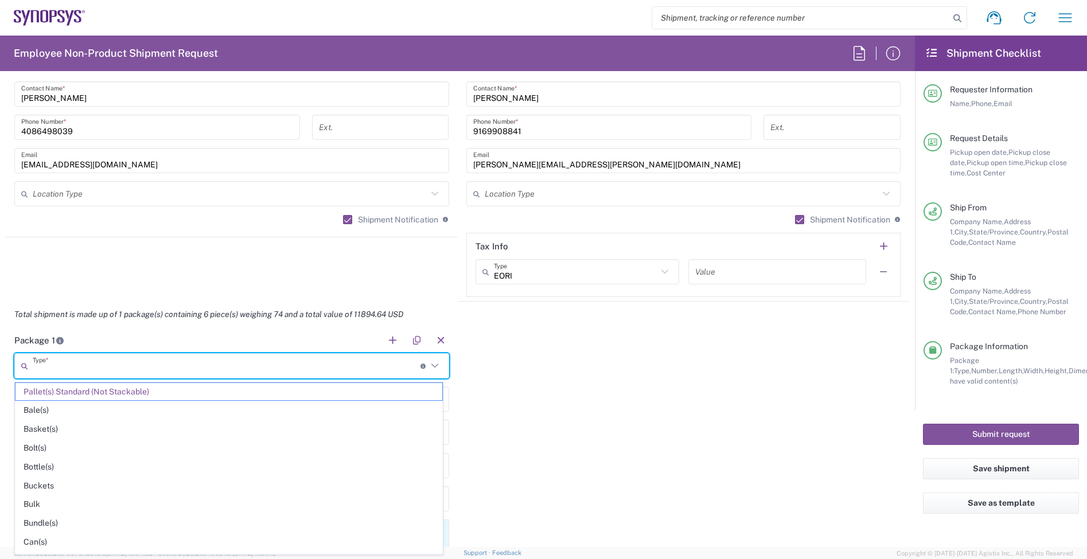
click at [142, 368] on input "text" at bounding box center [227, 366] width 388 height 20
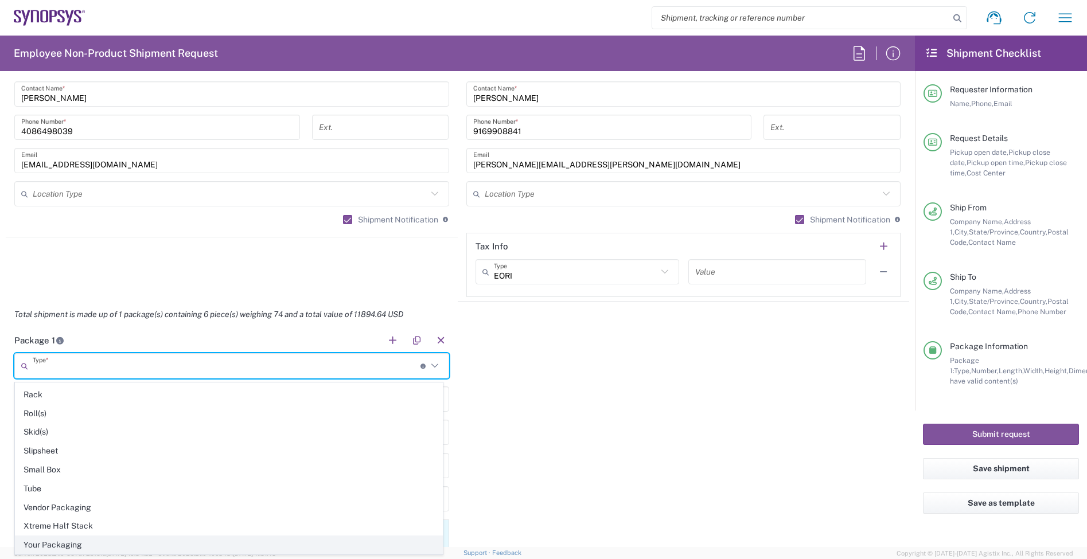
click at [58, 541] on span "Your Packaging" at bounding box center [228, 545] width 427 height 18
type input "Your Packaging"
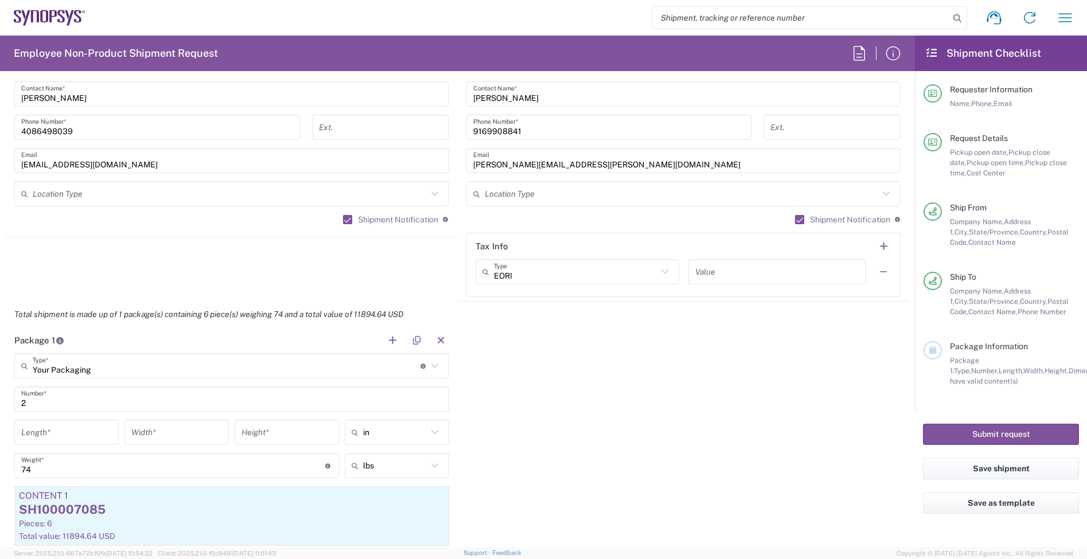
click at [463, 423] on div "Package 1 Your Packaging Type * Material used to package goods Pallet(s) Standa…" at bounding box center [457, 468] width 903 height 282
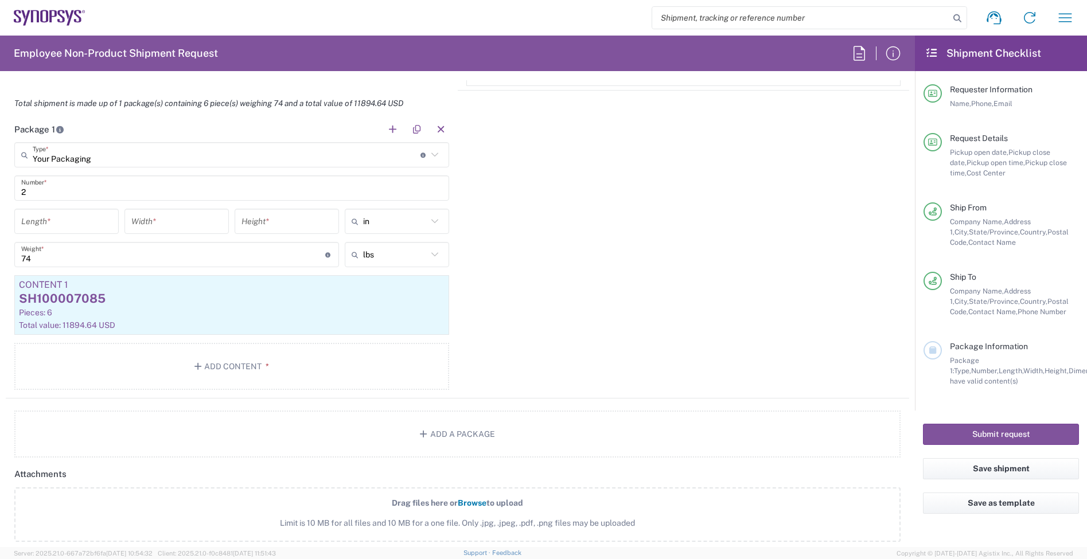
scroll to position [1075, 0]
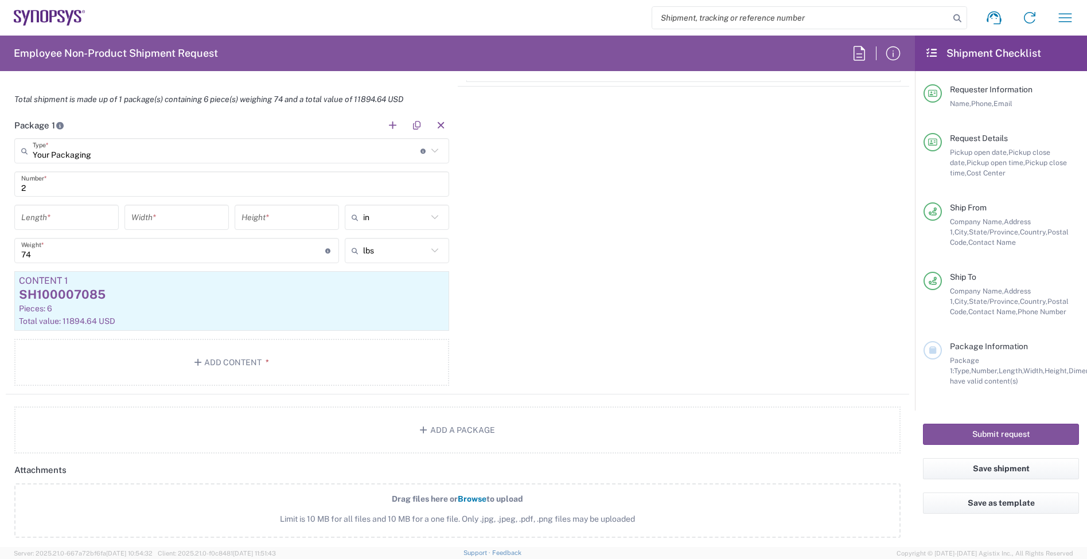
drag, startPoint x: 70, startPoint y: 196, endPoint x: 12, endPoint y: 198, distance: 58.0
click at [13, 198] on main "Your Packaging Type * Material used to package goods Pallet(s) Standard (Not St…" at bounding box center [232, 264] width 452 height 252
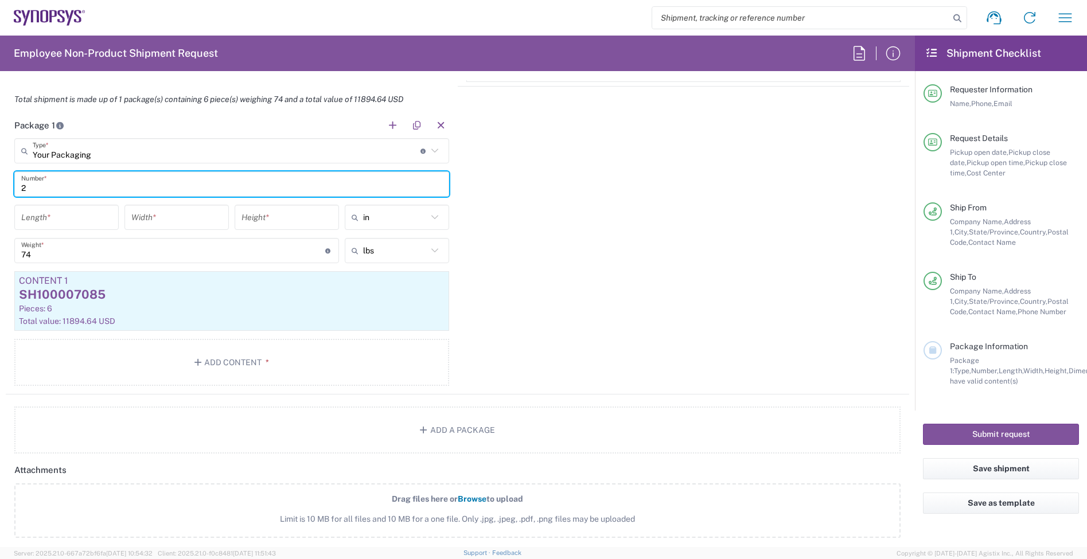
drag, startPoint x: 27, startPoint y: 187, endPoint x: 2, endPoint y: 187, distance: 25.2
click at [2, 187] on form "Requester Information Jerry Domalanta Name * 0016505845000 Phone * jerryd@synop…" at bounding box center [457, 313] width 915 height 467
type input "1"
click at [50, 217] on input "number" at bounding box center [66, 218] width 91 height 20
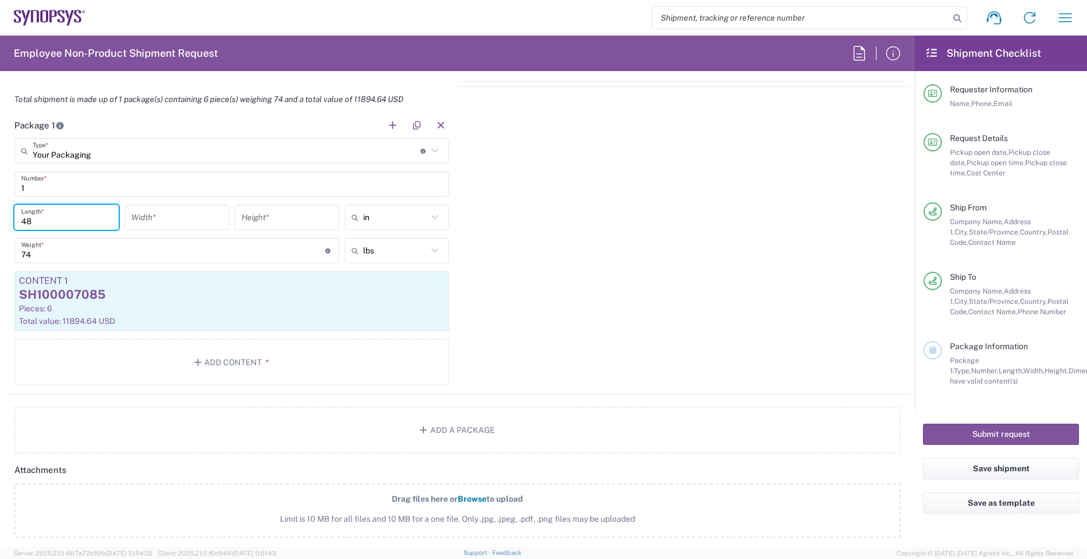
type input "48"
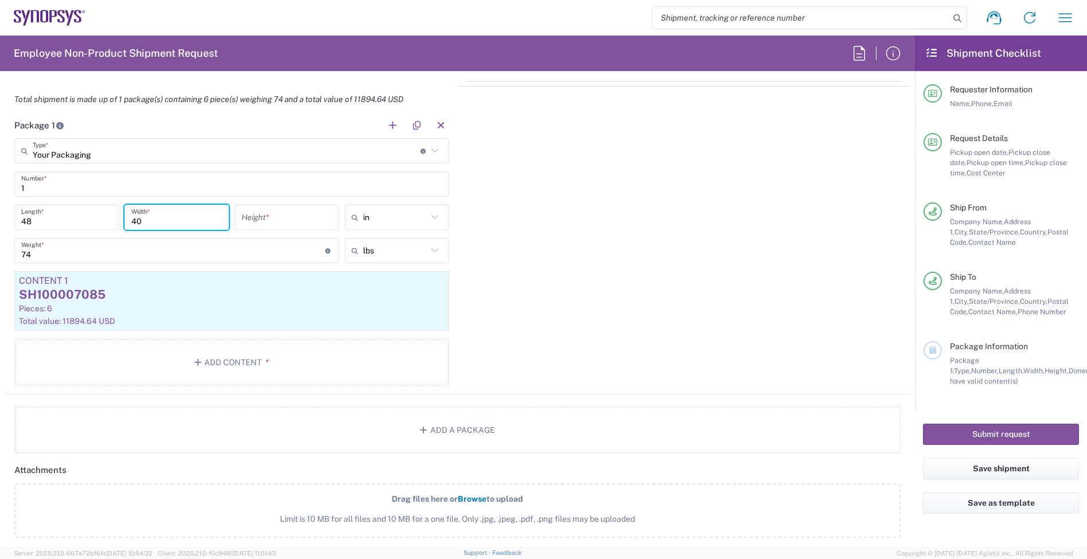
type input "40"
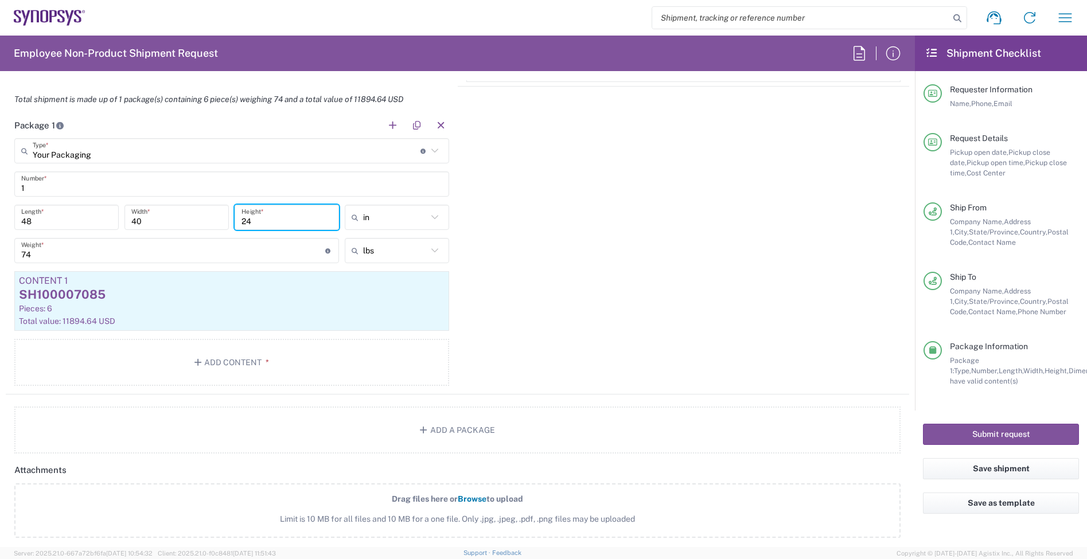
type input "24"
drag, startPoint x: 62, startPoint y: 256, endPoint x: -38, endPoint y: 257, distance: 100.4
click at [0, 257] on html "Shipment request Shipment tracking Employee non-product shipment request My shi…" at bounding box center [543, 279] width 1087 height 559
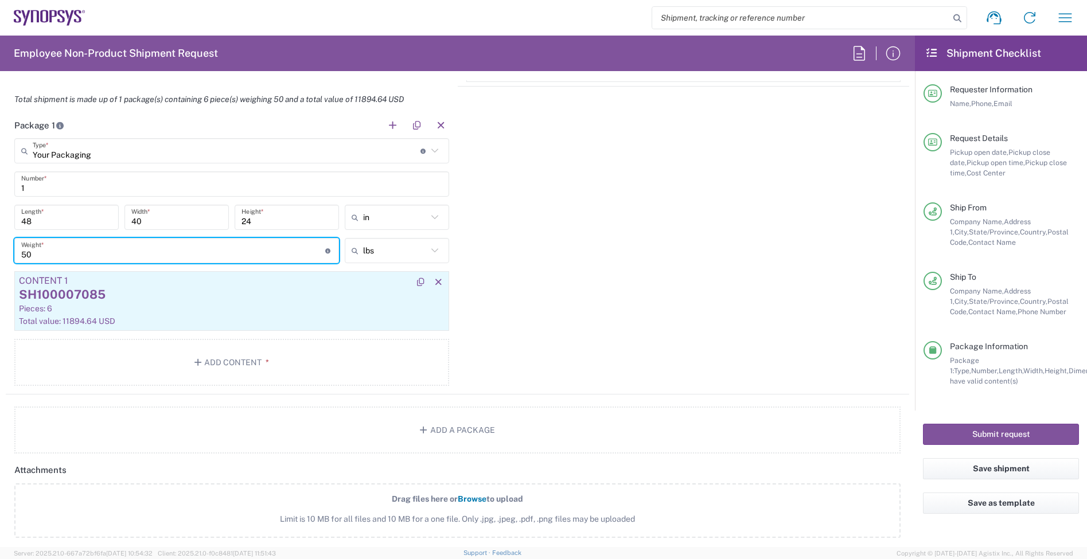
type input "50"
click at [111, 310] on div "Pieces: 6" at bounding box center [232, 308] width 426 height 10
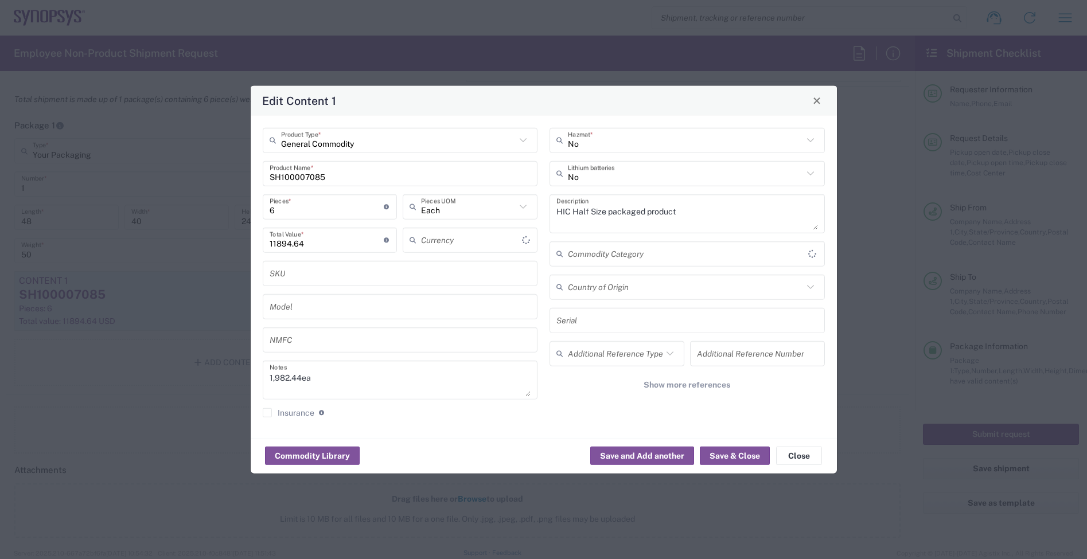
type input "US Dollar"
drag, startPoint x: 334, startPoint y: 208, endPoint x: 210, endPoint y: 204, distance: 124.0
click at [210, 204] on div "Edit Content 1 General Commodity Product Type * SH100007085 Product Name * 6 Pi…" at bounding box center [543, 279] width 1087 height 559
type input "1"
type input "1982.44"
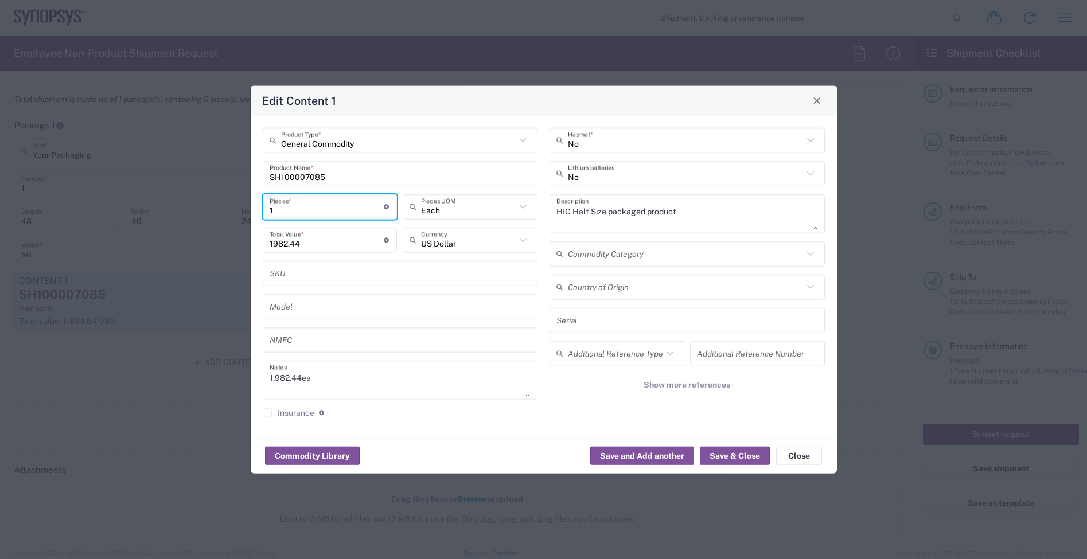
type input "14"
type input "27754.16"
type input "14"
click at [729, 453] on button "Save & Close" at bounding box center [735, 456] width 70 height 18
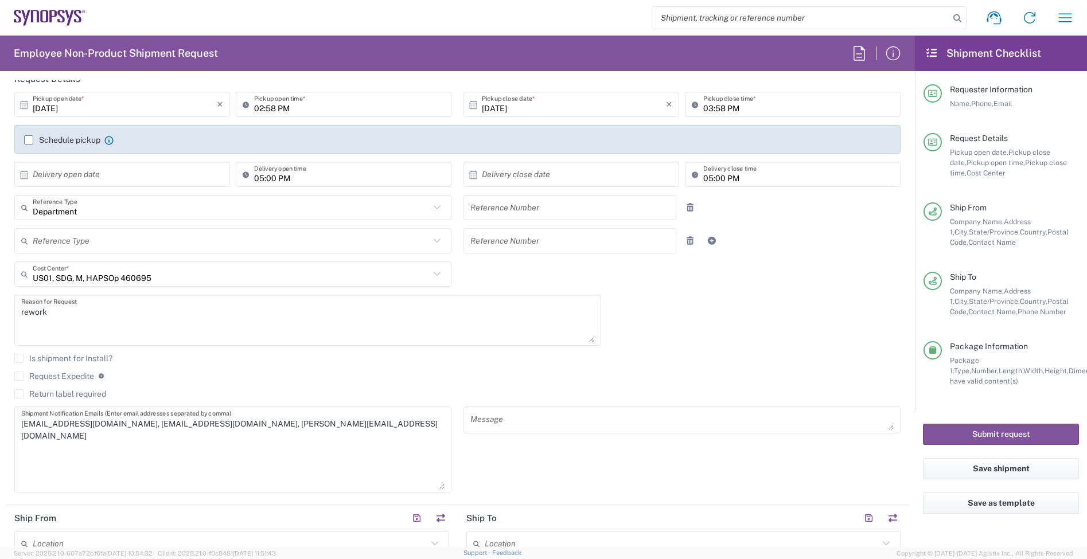
scroll to position [143, 0]
click at [978, 426] on button "Submit request" at bounding box center [1001, 434] width 156 height 21
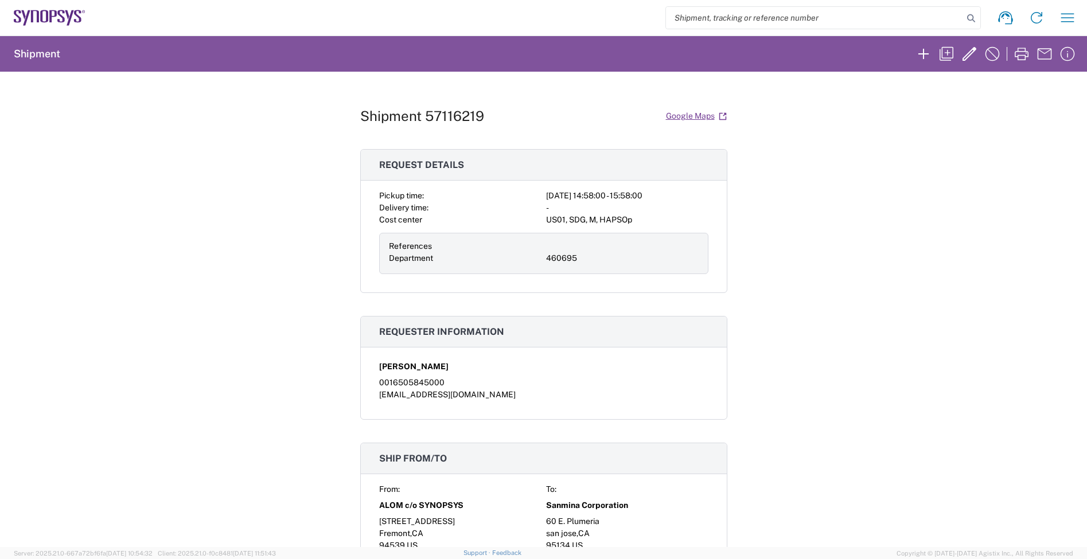
click at [443, 118] on h1 "Shipment 57116219" at bounding box center [422, 116] width 124 height 17
copy h1 "57116219"
click at [735, 308] on div "Shipment 57116219 Google Maps Request details Pickup time: 2025-10-15 14:58:00 …" at bounding box center [543, 309] width 1087 height 475
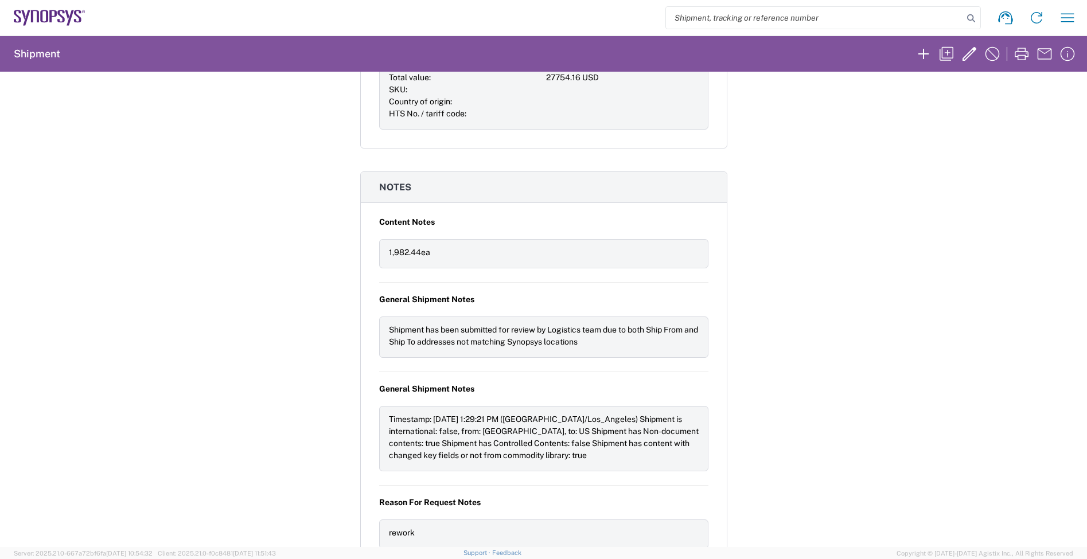
scroll to position [583, 0]
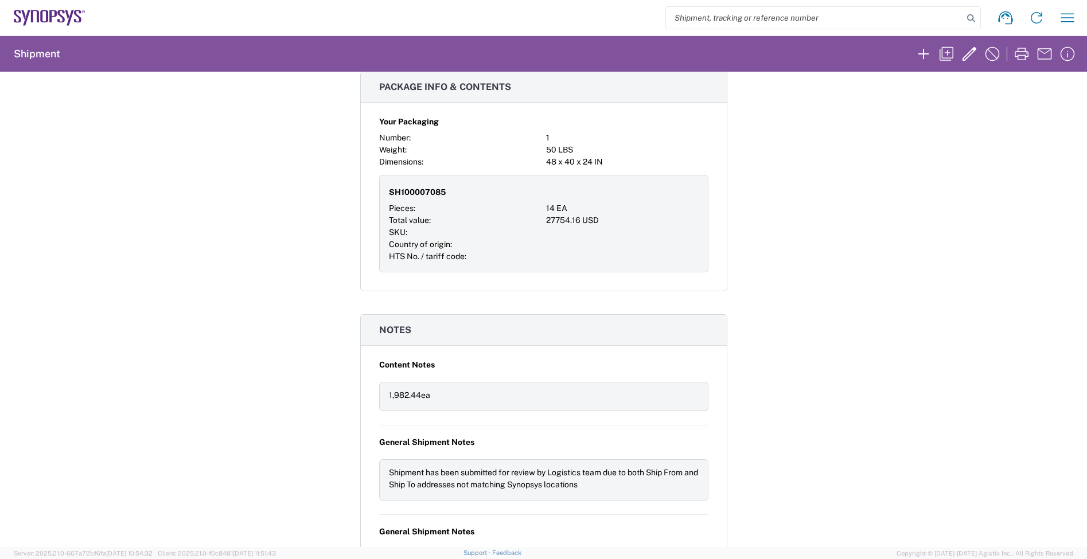
click at [67, 21] on icon at bounding box center [50, 18] width 72 height 16
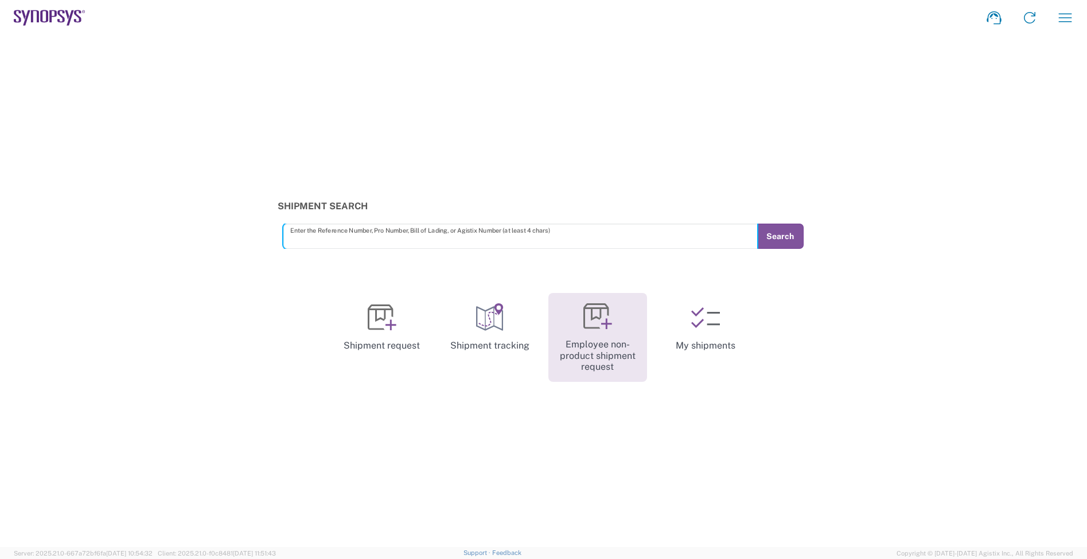
click at [575, 354] on link "Employee non-product shipment request" at bounding box center [597, 337] width 99 height 89
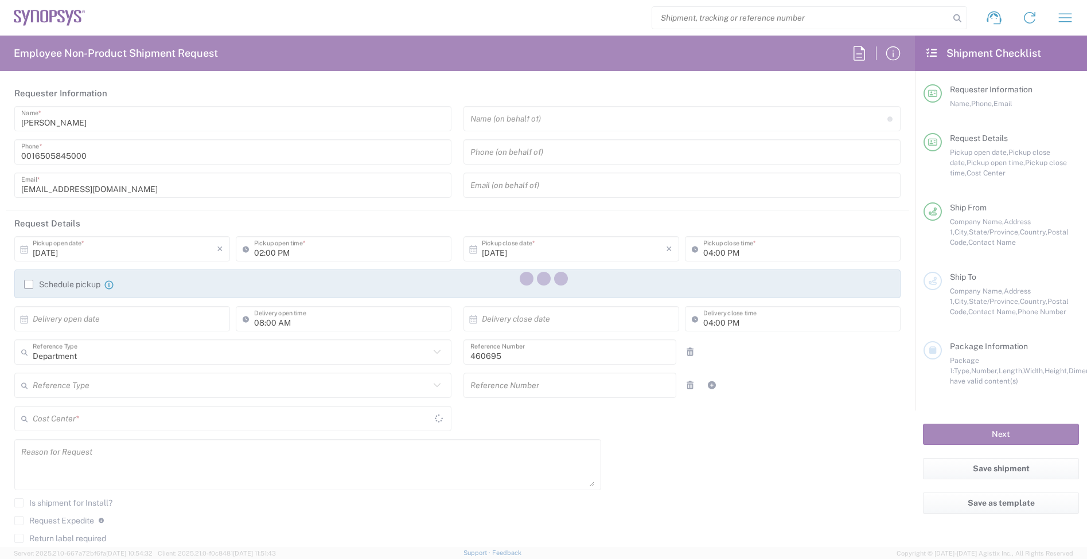
type input "US01, SDG, M, HAPSOp 460695"
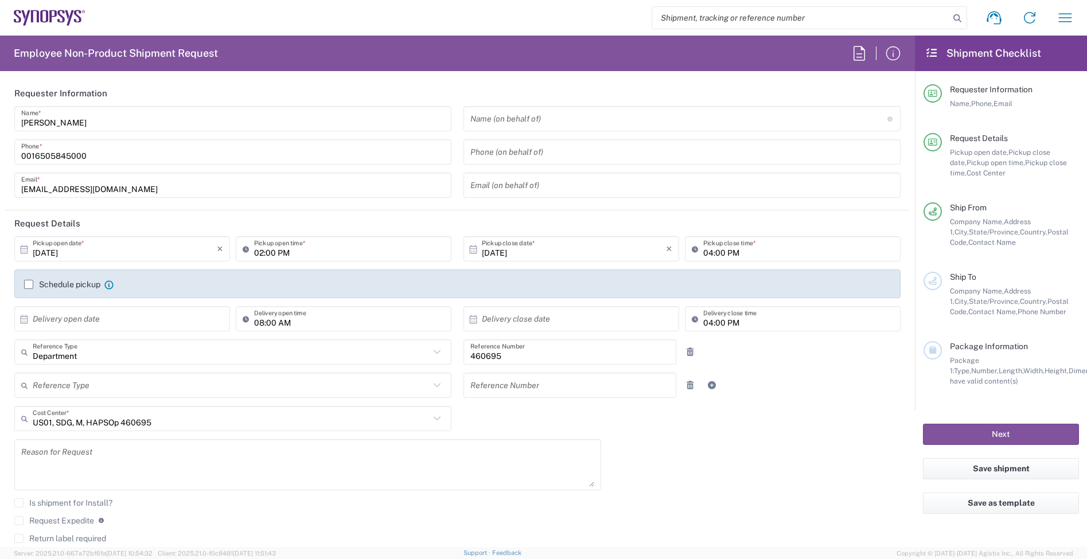
type input "California"
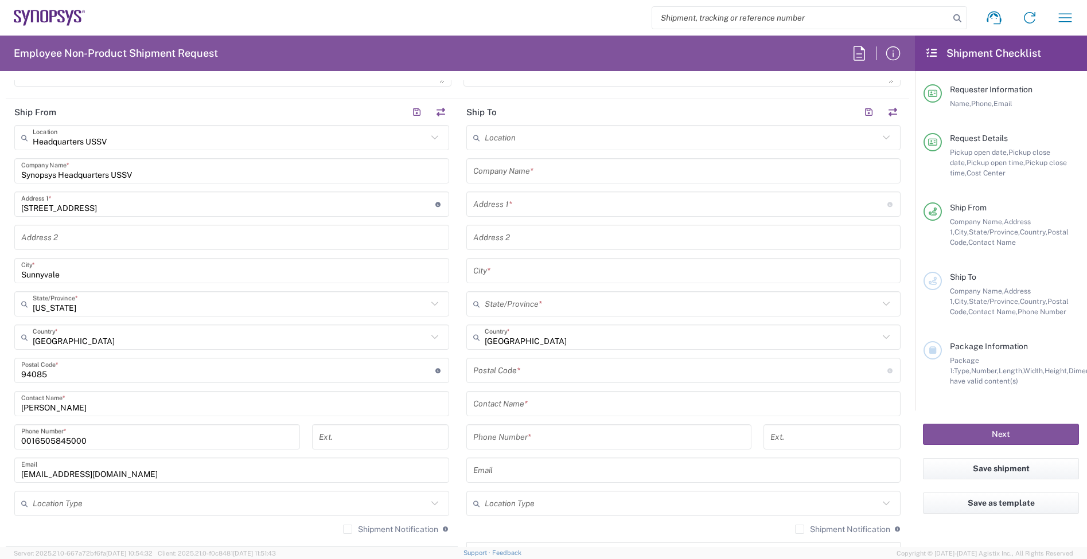
scroll to position [430, 0]
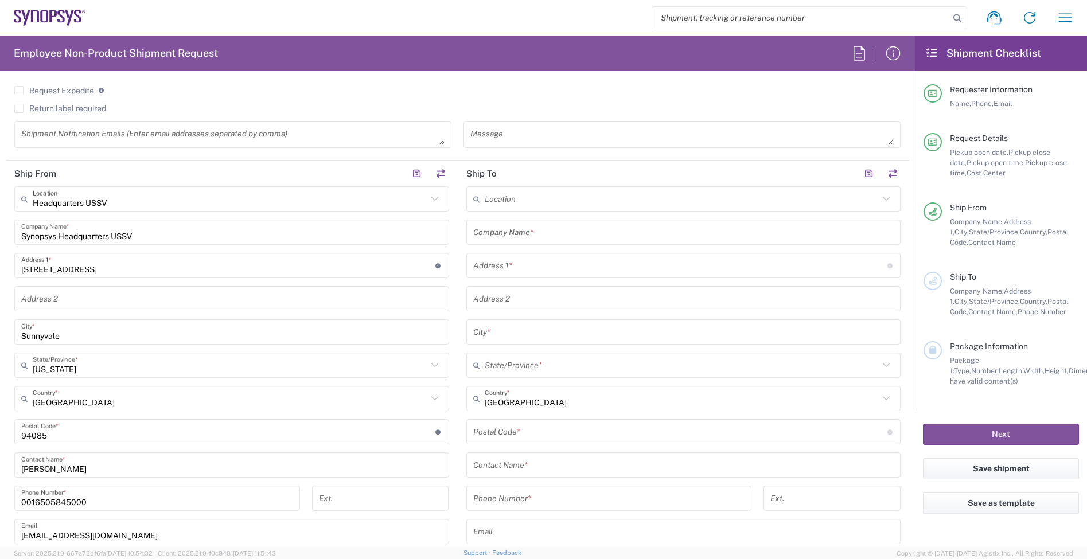
click at [514, 197] on input "text" at bounding box center [682, 199] width 395 height 20
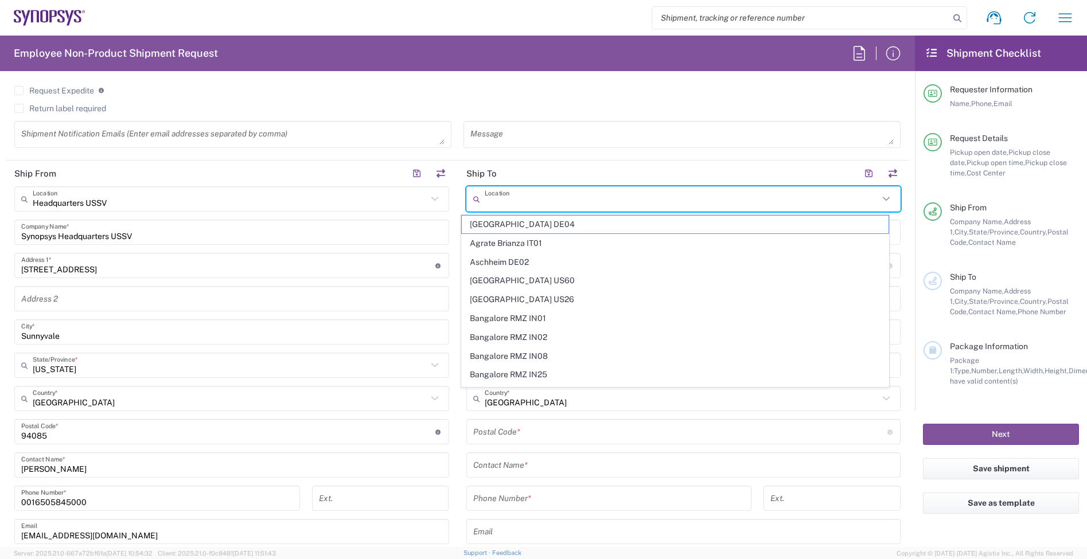
click at [571, 163] on header "Ship To" at bounding box center [684, 174] width 452 height 26
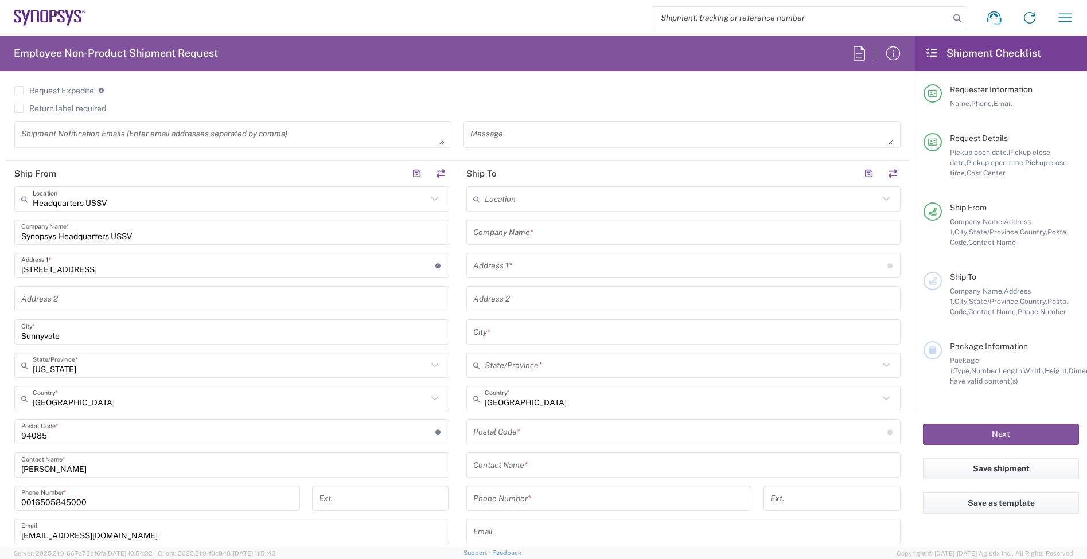
click at [515, 234] on input "text" at bounding box center [683, 233] width 421 height 20
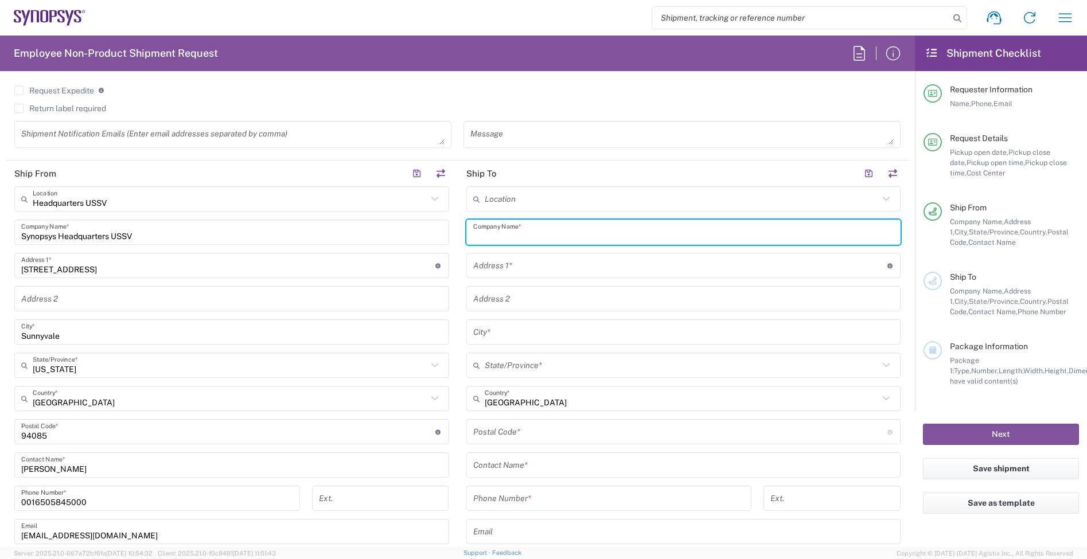
type input "Kitron AB"
type input "MOBELVAGEN 5"
type input "JONKOPING"
type input "556 52"
type input "0362902165"
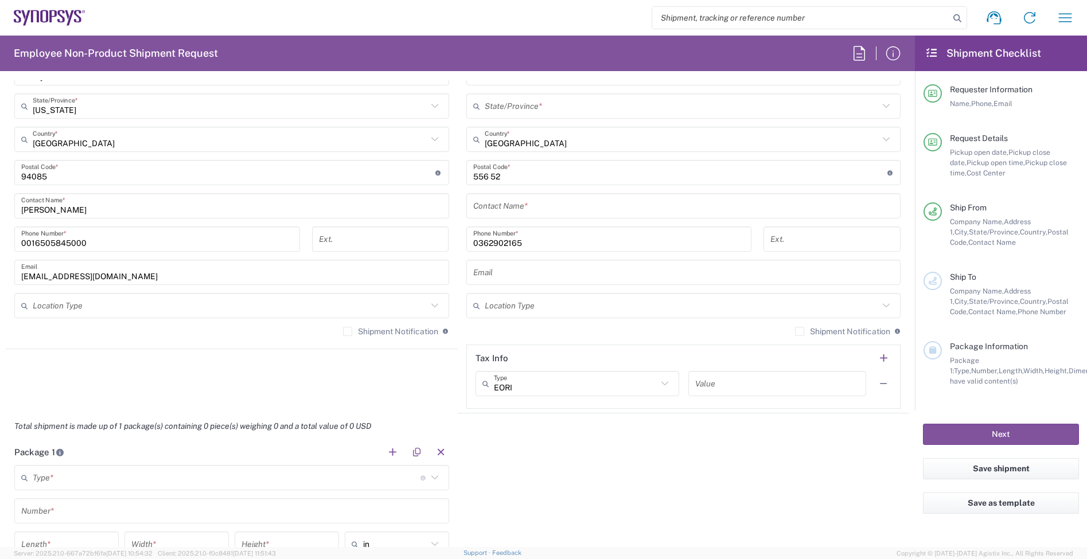
scroll to position [976, 0]
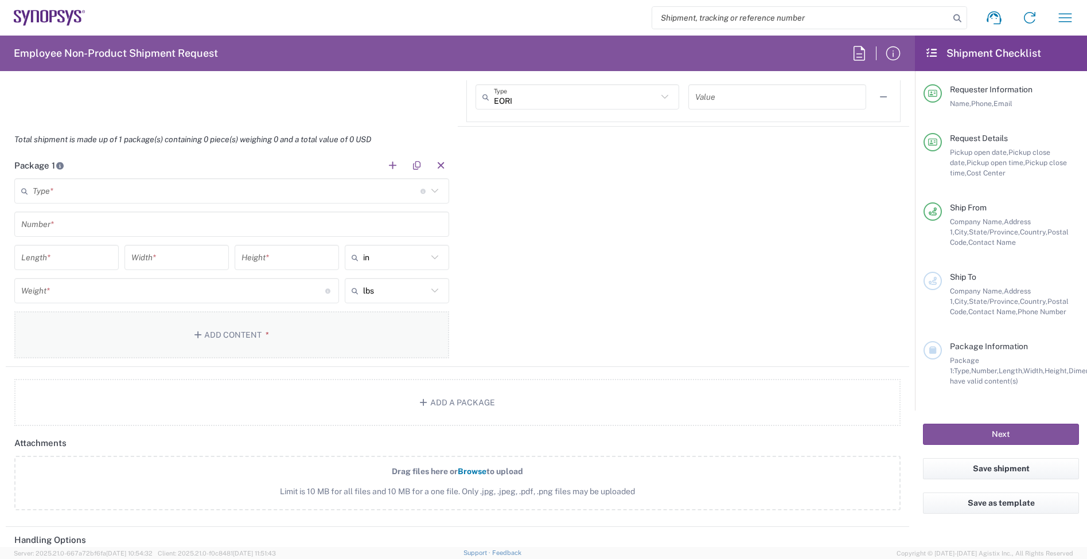
click at [261, 320] on button "Add Content *" at bounding box center [231, 334] width 435 height 47
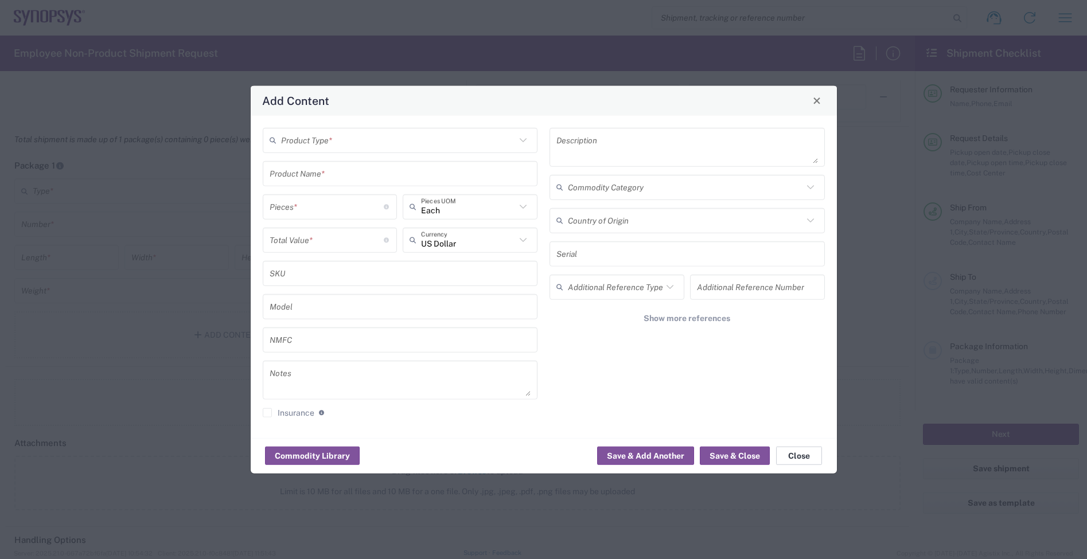
click at [803, 456] on button "Close" at bounding box center [799, 456] width 46 height 18
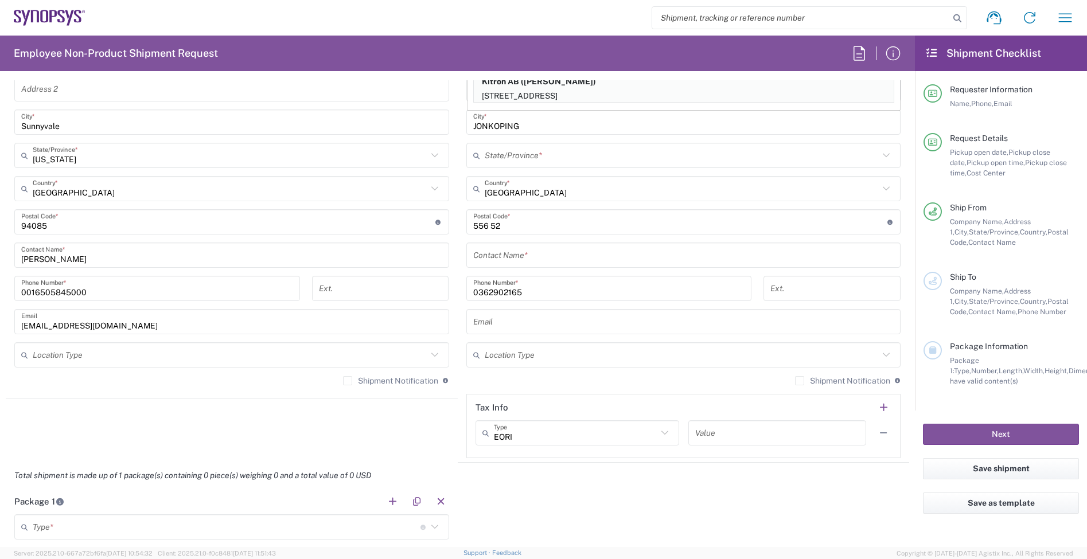
scroll to position [474, 0]
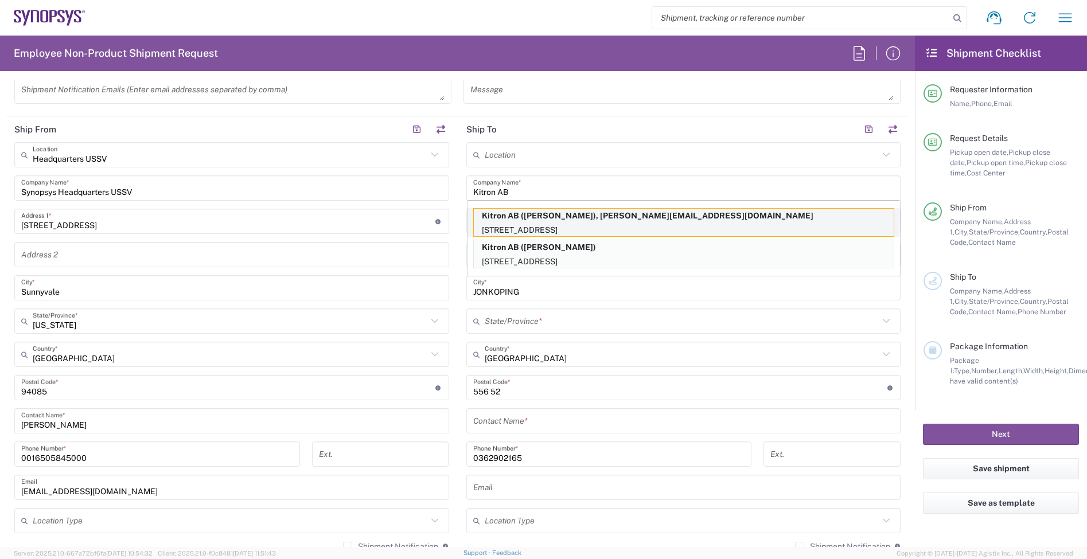
click at [577, 223] on p "Mobelvagen 5, Jonkoping, 55652, SE" at bounding box center [684, 230] width 420 height 14
type input "Mobelvagen 5"
type input "Jonkoping"
type input "Sweden"
type input "55652"
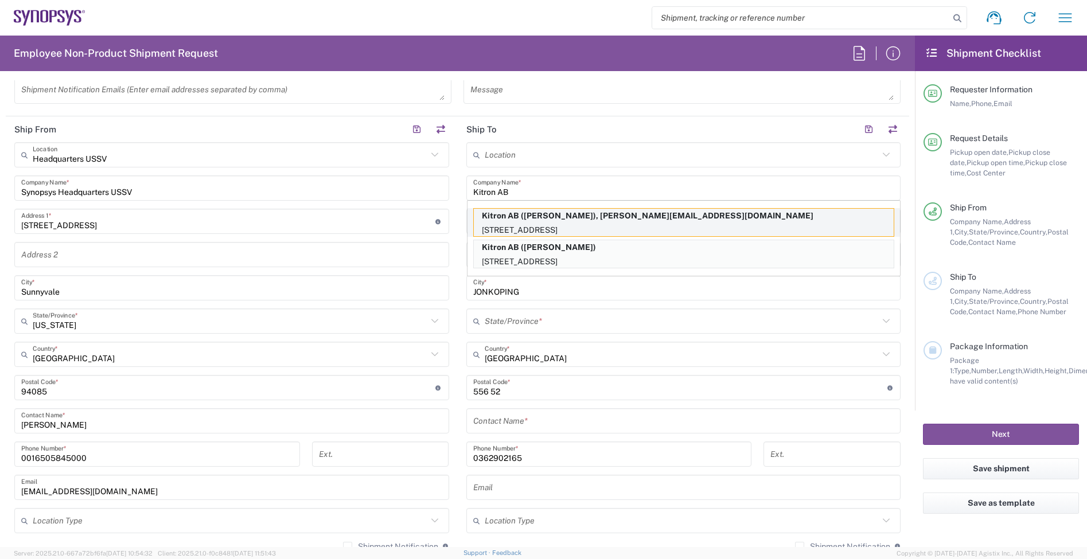
type input "Marcus Warhag"
type input "+46 36-290 21 66"
type input "marcus.warhag@kitron.com"
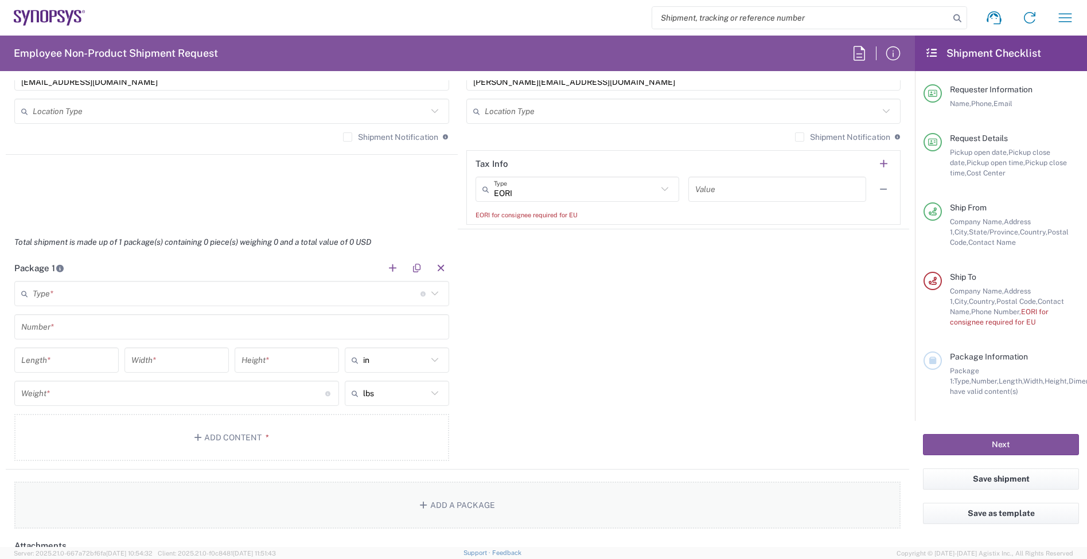
scroll to position [904, 0]
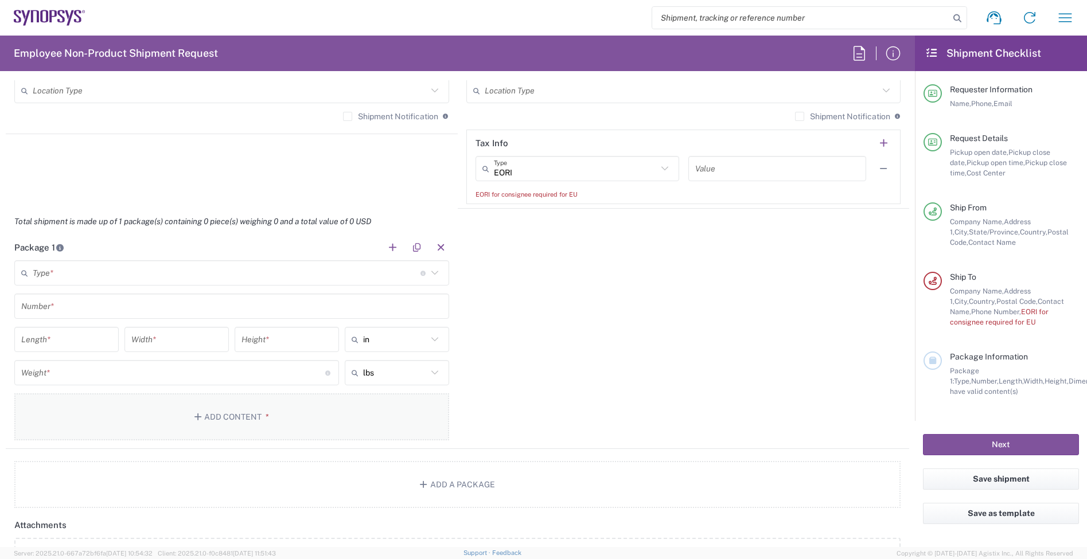
click at [262, 410] on button "Add Content *" at bounding box center [231, 416] width 435 height 47
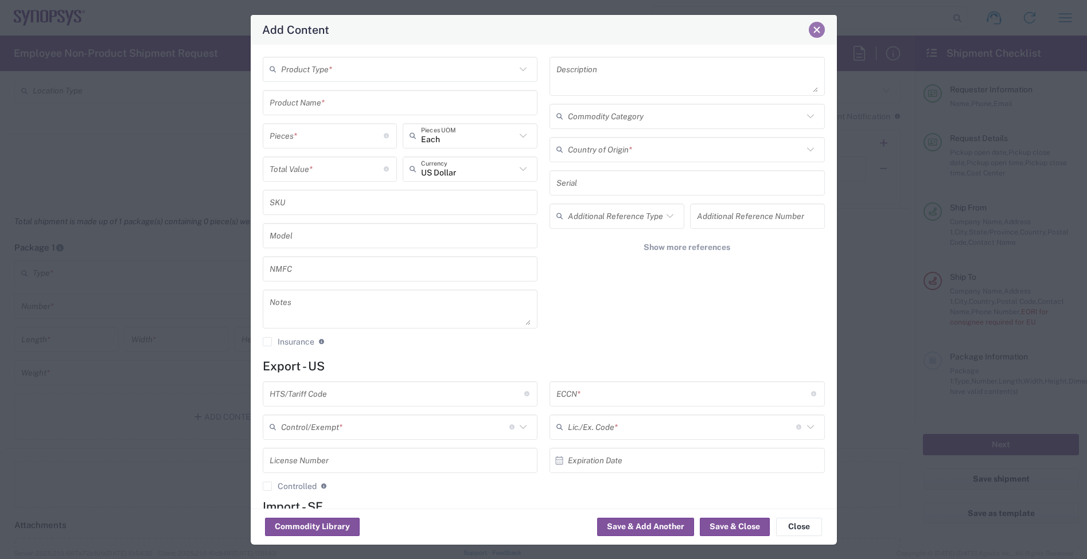
click at [811, 30] on button "Close" at bounding box center [817, 30] width 16 height 16
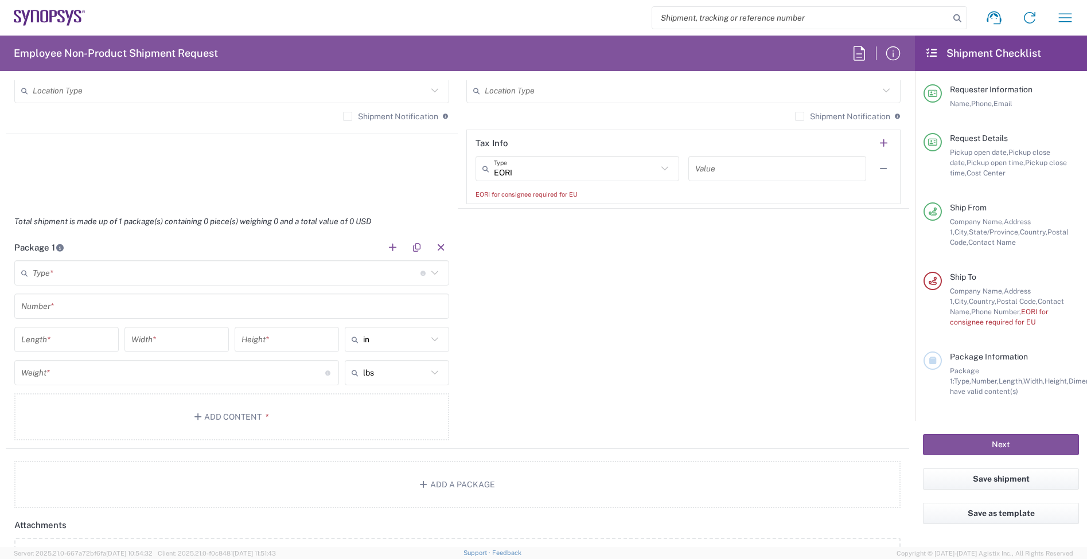
click at [50, 20] on icon at bounding box center [52, 16] width 7 height 12
